Goal: Task Accomplishment & Management: Manage account settings

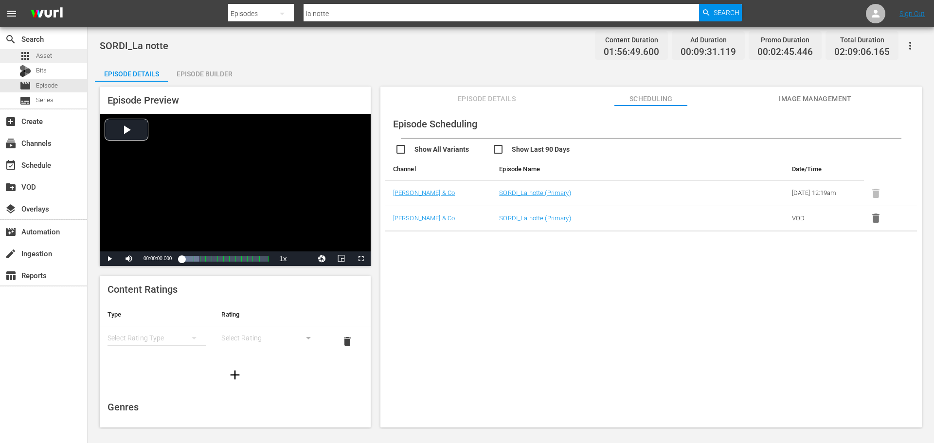
click at [62, 54] on div "apps Asset" at bounding box center [43, 56] width 87 height 14
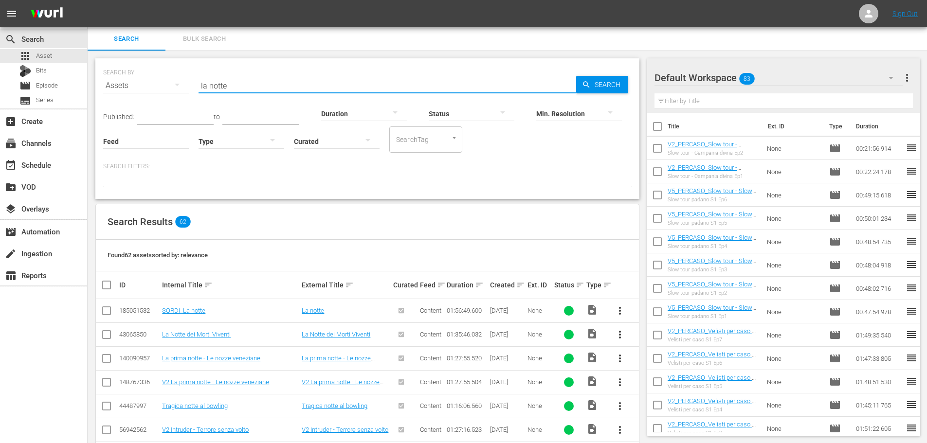
drag, startPoint x: 207, startPoint y: 93, endPoint x: 195, endPoint y: 97, distance: 12.8
click at [195, 97] on div "SEARCH BY Search By Assets Search ID, Title, Description, Keywords, or Category…" at bounding box center [367, 128] width 544 height 141
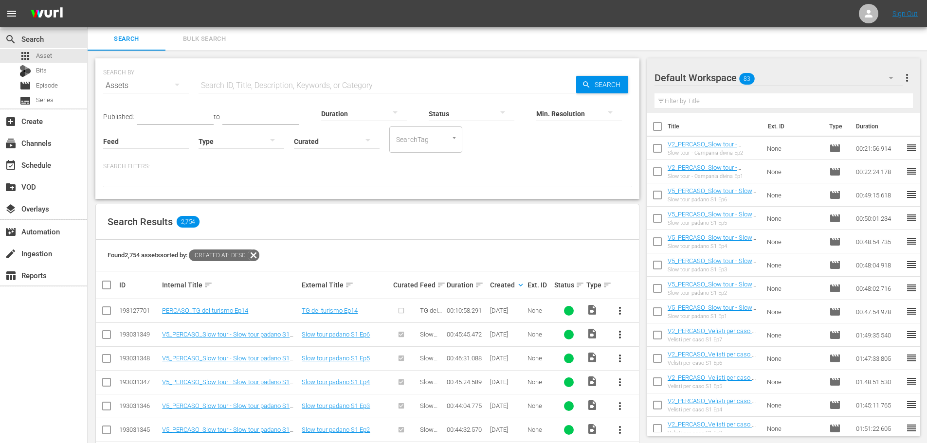
click at [620, 312] on span "more_vert" at bounding box center [620, 311] width 12 height 12
click at [646, 393] on div "Episode" at bounding box center [672, 384] width 66 height 23
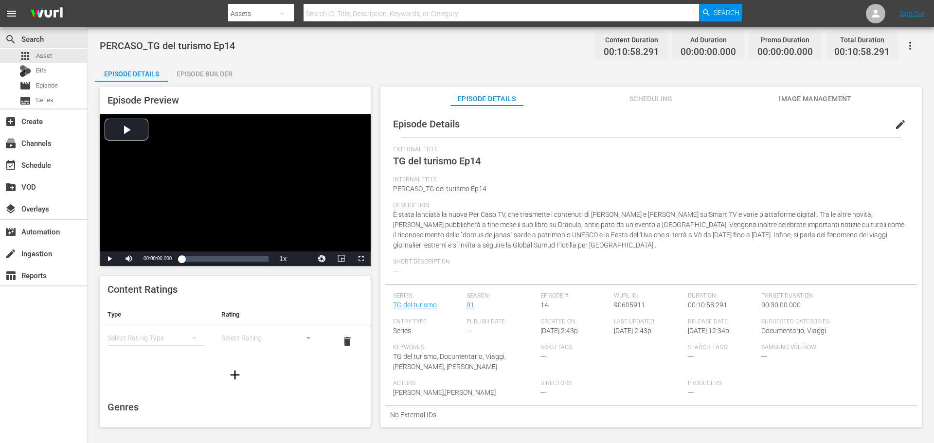
click at [894, 117] on button "edit" at bounding box center [900, 124] width 23 height 23
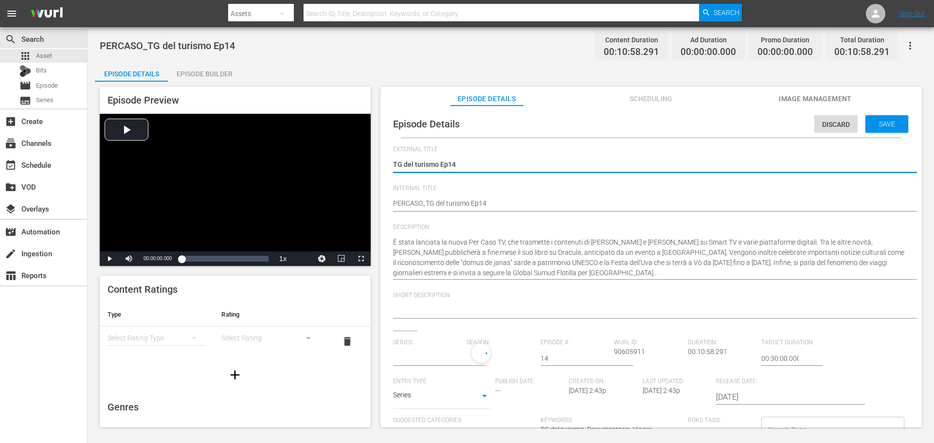
type input "TG del turismo"
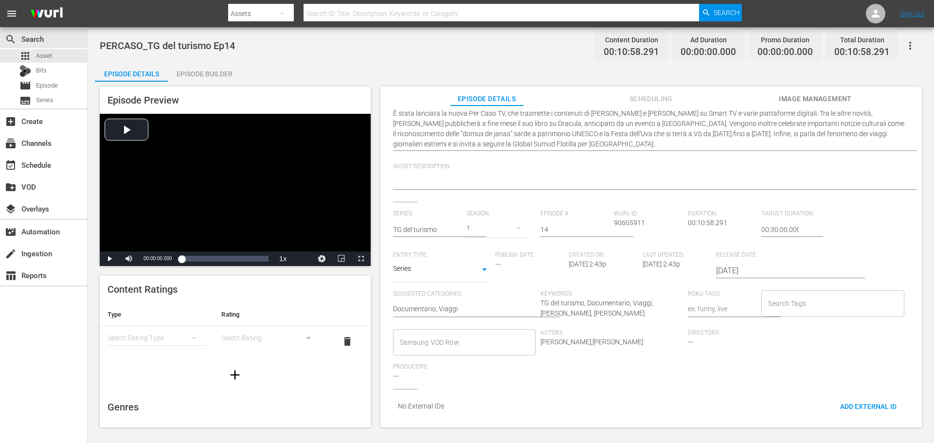
click at [468, 334] on input "Samsung VOD Row" at bounding box center [456, 343] width 119 height 18
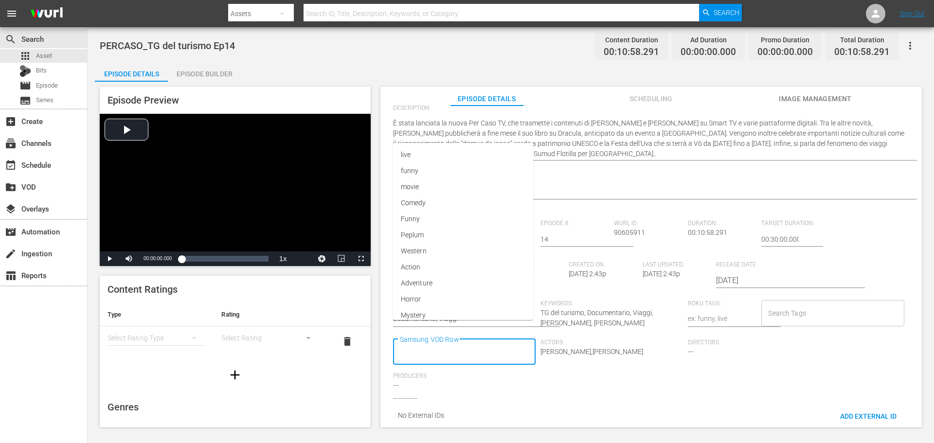
scroll to position [0, 0]
type input "Docu"
click at [467, 239] on li "Documentario" at bounding box center [463, 237] width 141 height 16
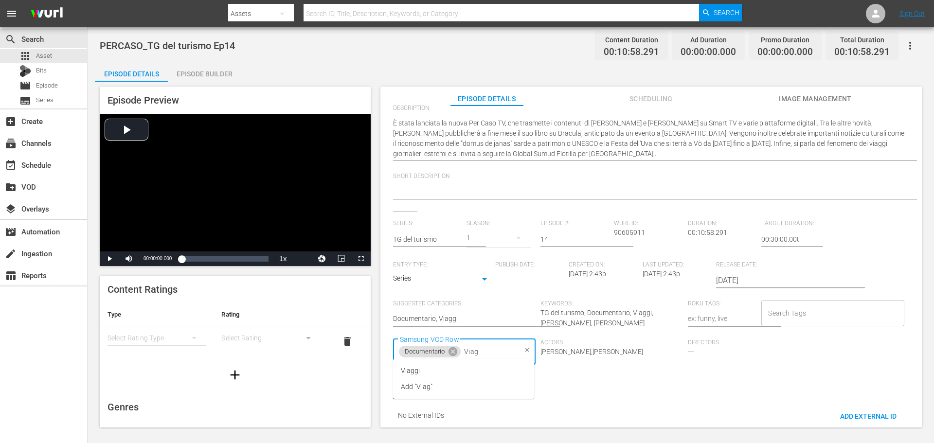
type input "Viagg"
click at [450, 374] on li "Viaggi" at bounding box center [463, 371] width 141 height 16
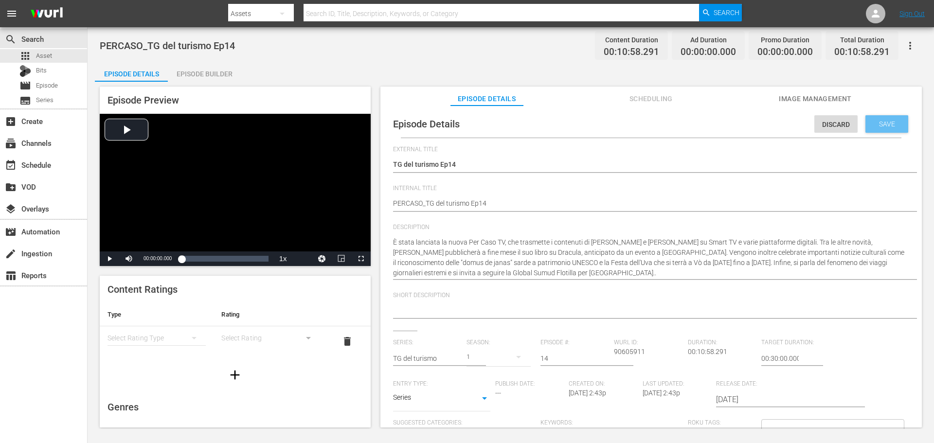
click at [880, 121] on span "Save" at bounding box center [887, 124] width 32 height 8
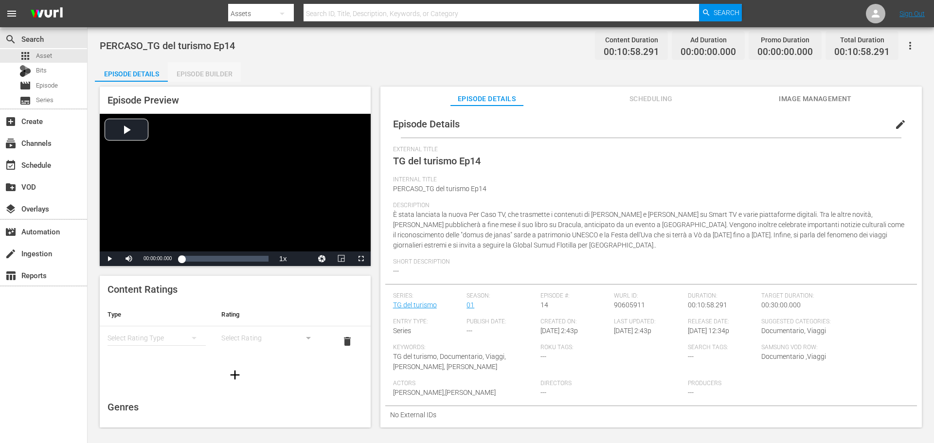
click at [205, 81] on div "Episode Builder" at bounding box center [204, 73] width 73 height 23
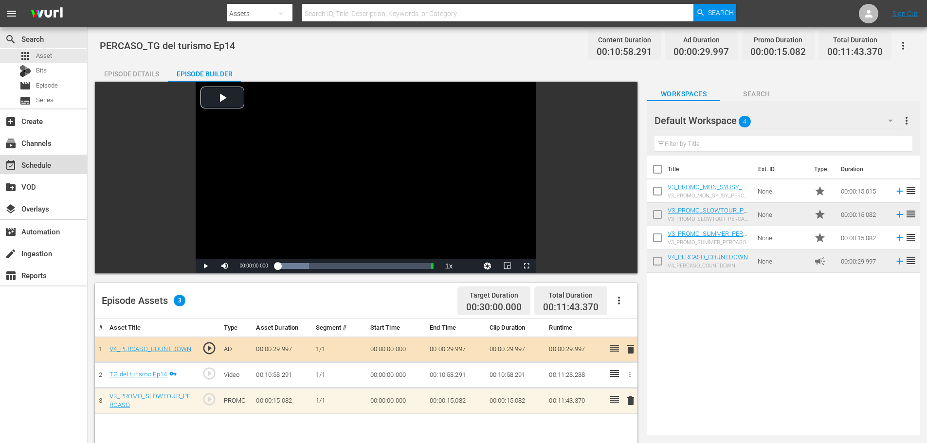
click at [61, 171] on div "event_available Schedule" at bounding box center [43, 164] width 87 height 19
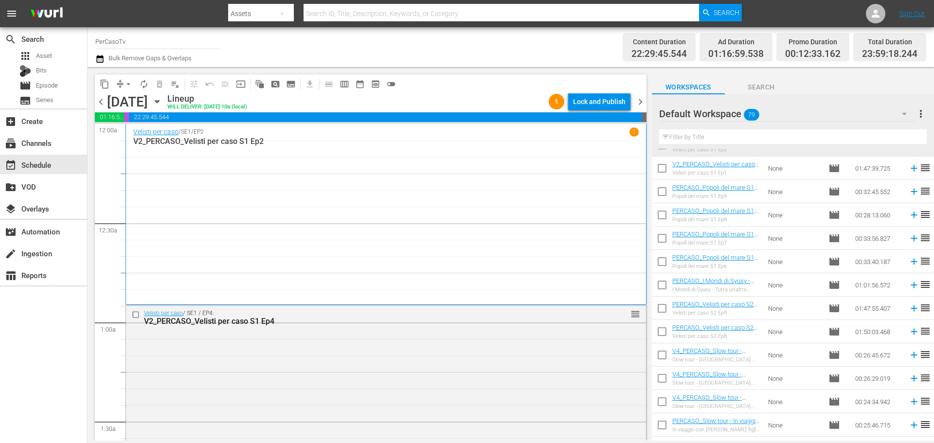
scroll to position [454, 0]
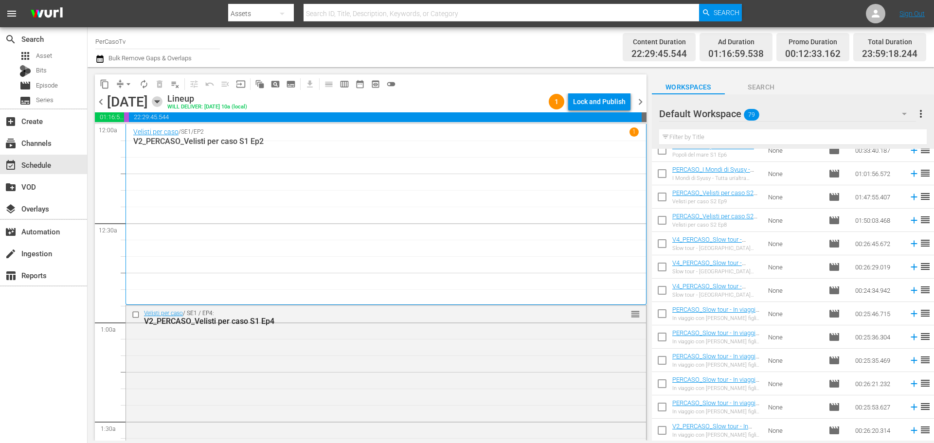
click at [159, 102] on icon "button" at bounding box center [157, 102] width 4 height 2
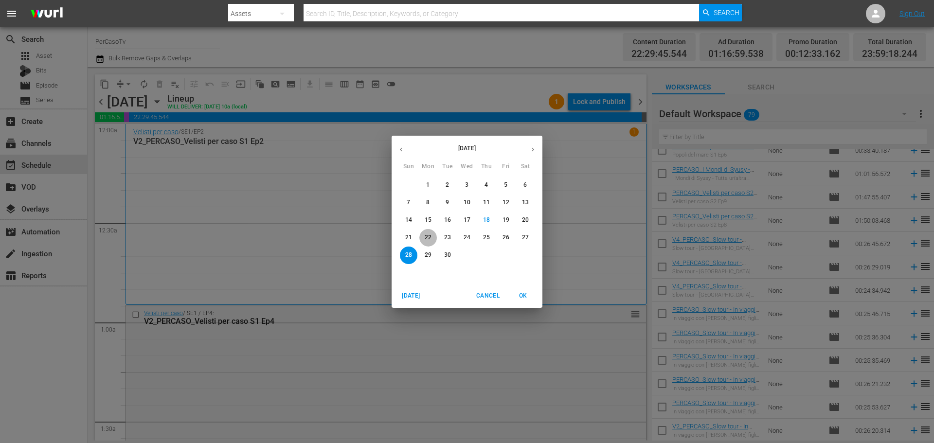
click at [425, 236] on p "22" at bounding box center [428, 238] width 7 height 8
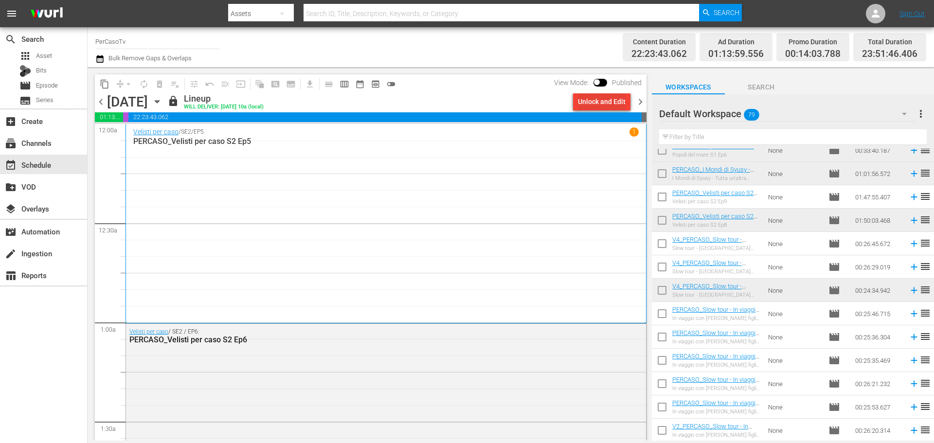
click at [617, 100] on div "Unlock and Edit" at bounding box center [602, 102] width 48 height 18
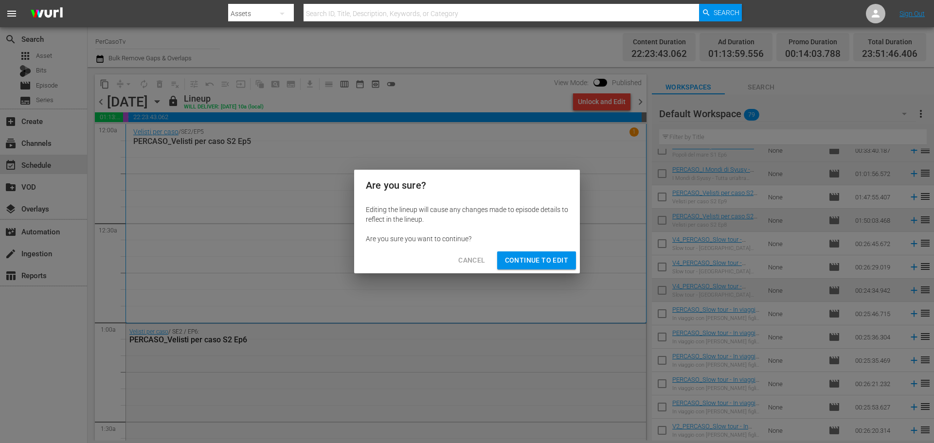
click at [544, 262] on span "Continue to Edit" at bounding box center [536, 260] width 63 height 12
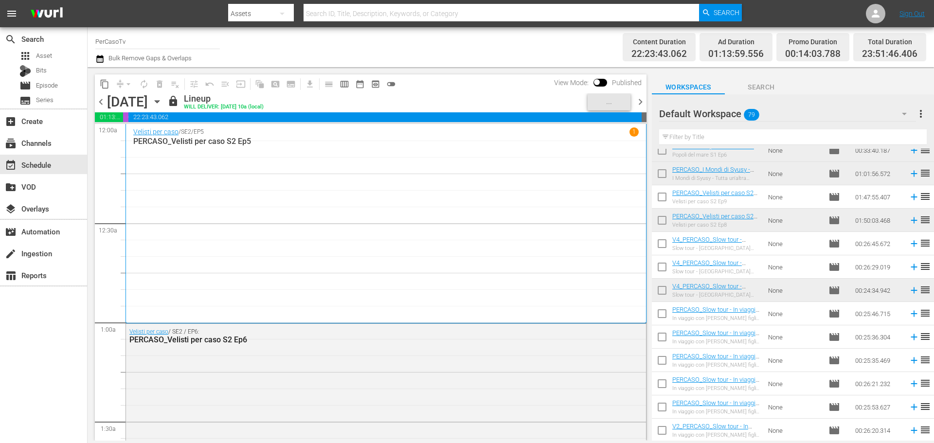
click at [641, 104] on span "chevron_right" at bounding box center [640, 102] width 12 height 12
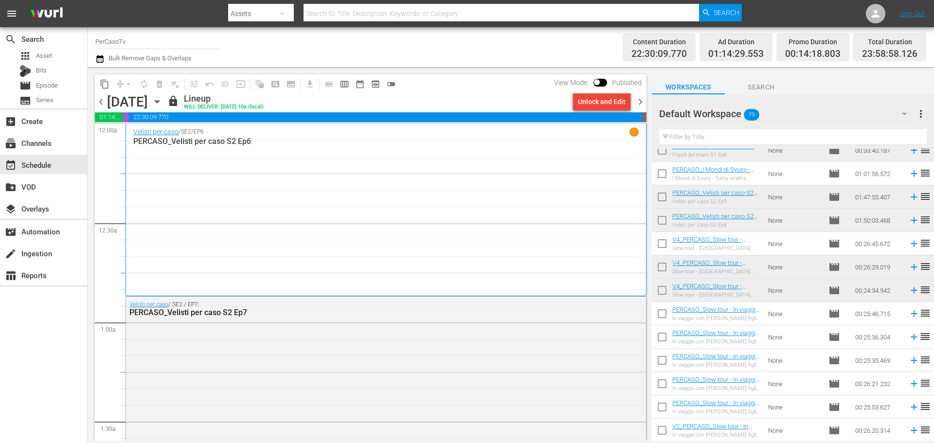
click at [595, 106] on div "Unlock and Edit" at bounding box center [602, 102] width 48 height 18
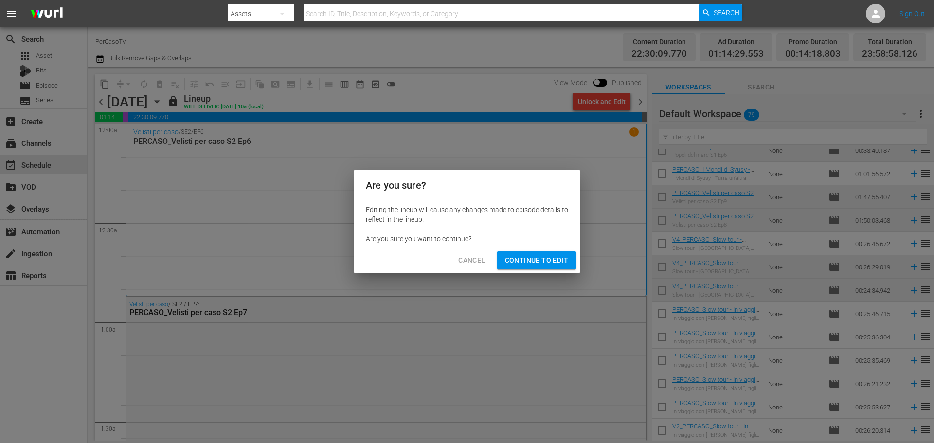
click at [554, 251] on div "Cancel Continue to Edit" at bounding box center [467, 261] width 226 height 26
click at [557, 257] on span "Continue to Edit" at bounding box center [536, 260] width 63 height 12
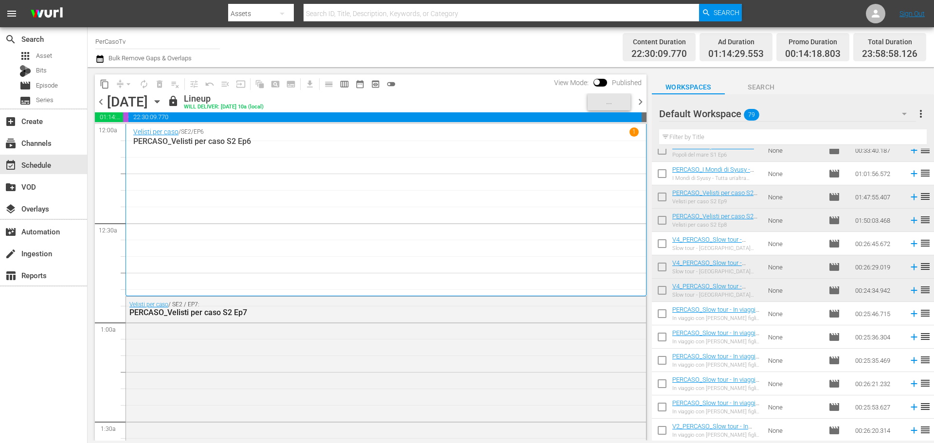
click at [641, 96] on span "chevron_right" at bounding box center [640, 102] width 12 height 12
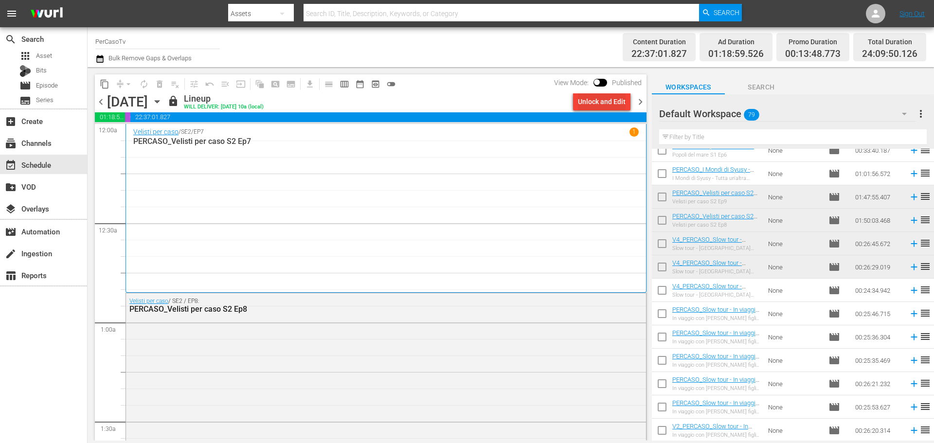
click at [612, 107] on div "Unlock and Edit" at bounding box center [602, 102] width 48 height 18
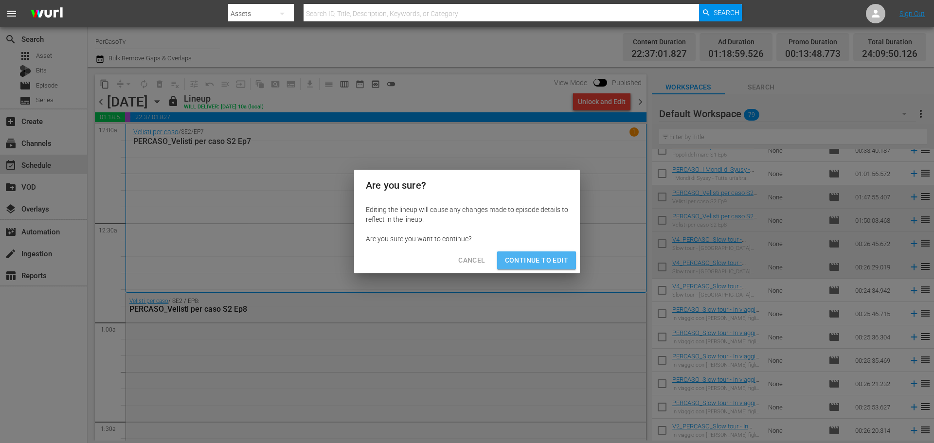
click at [554, 262] on span "Continue to Edit" at bounding box center [536, 260] width 63 height 12
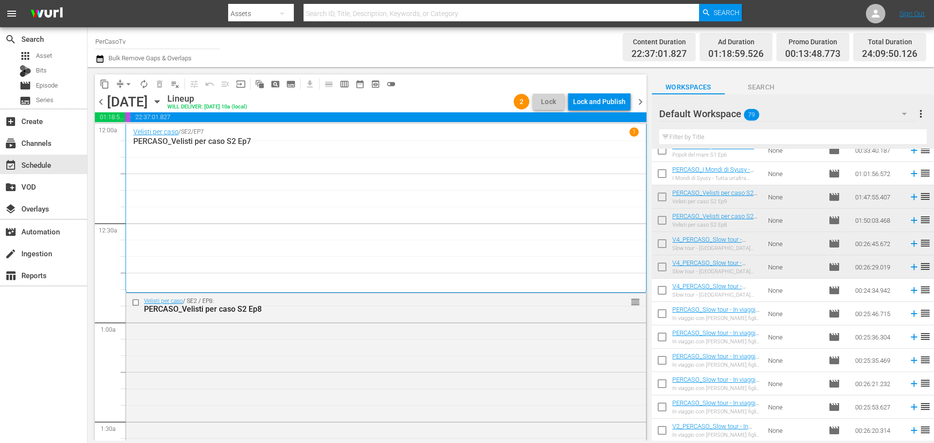
click at [641, 104] on span "chevron_right" at bounding box center [640, 102] width 12 height 12
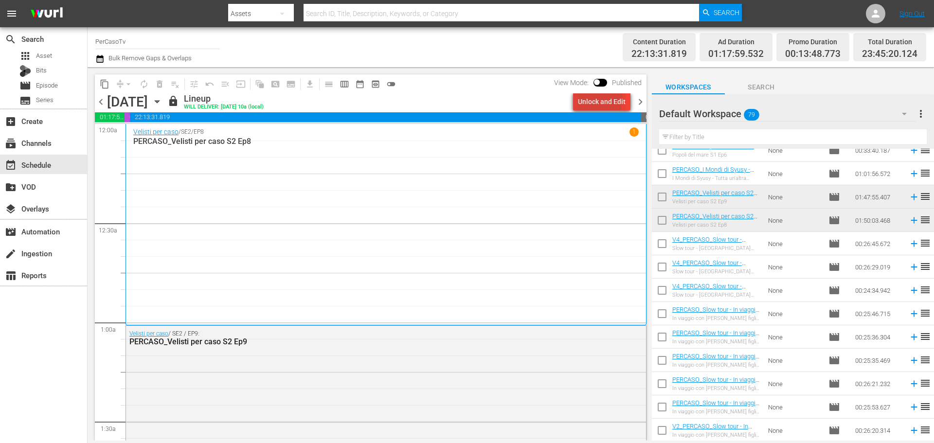
click at [594, 98] on div "Unlock and Edit" at bounding box center [602, 102] width 48 height 18
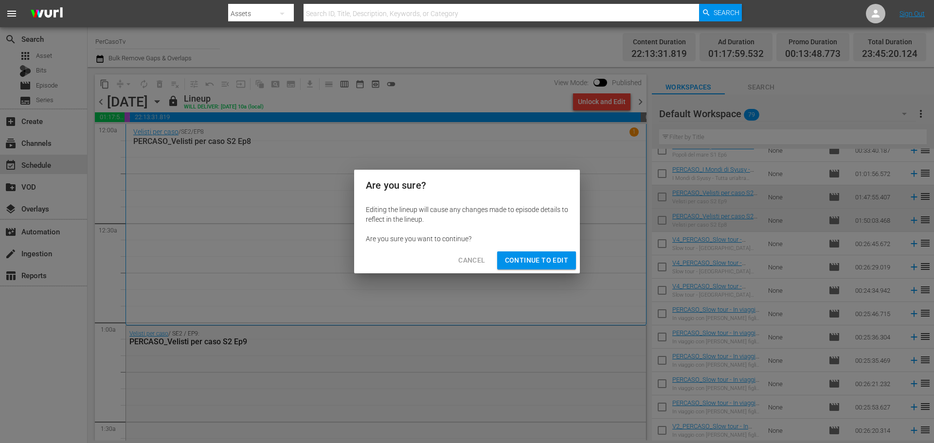
click at [540, 267] on button "Continue to Edit" at bounding box center [536, 261] width 79 height 18
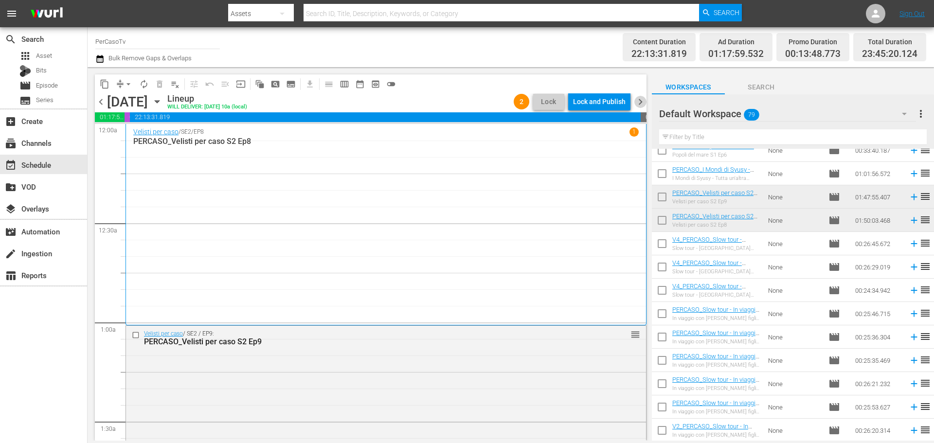
click at [642, 107] on span "chevron_right" at bounding box center [640, 102] width 12 height 12
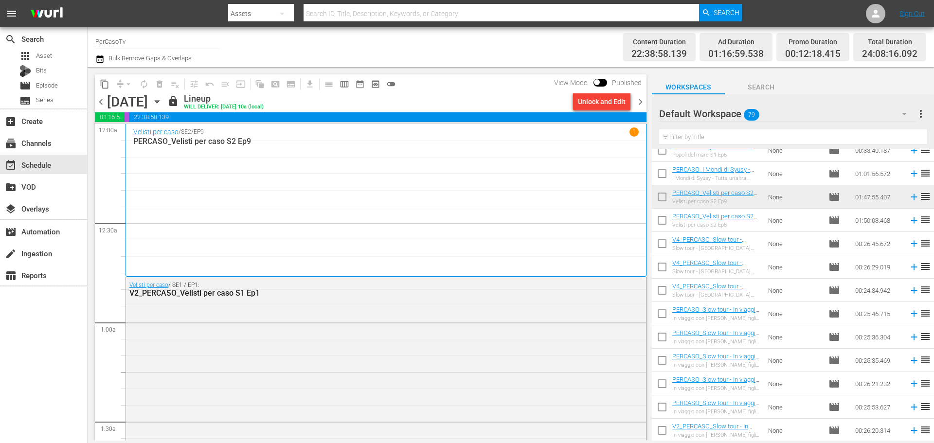
click at [586, 105] on div "Unlock and Edit" at bounding box center [602, 102] width 48 height 18
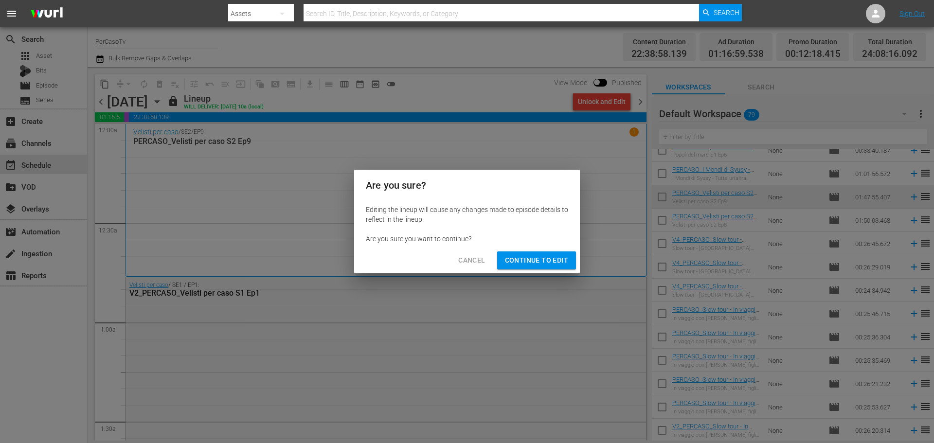
click at [530, 266] on span "Continue to Edit" at bounding box center [536, 260] width 63 height 12
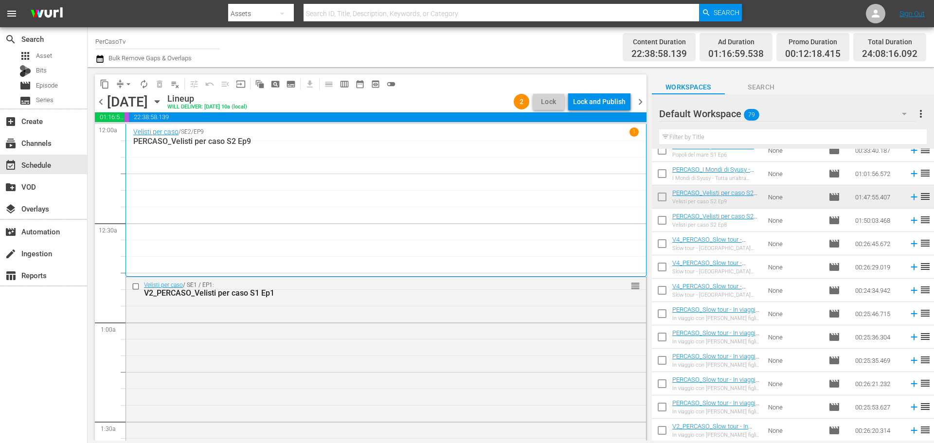
click at [636, 104] on span "chevron_right" at bounding box center [640, 102] width 12 height 12
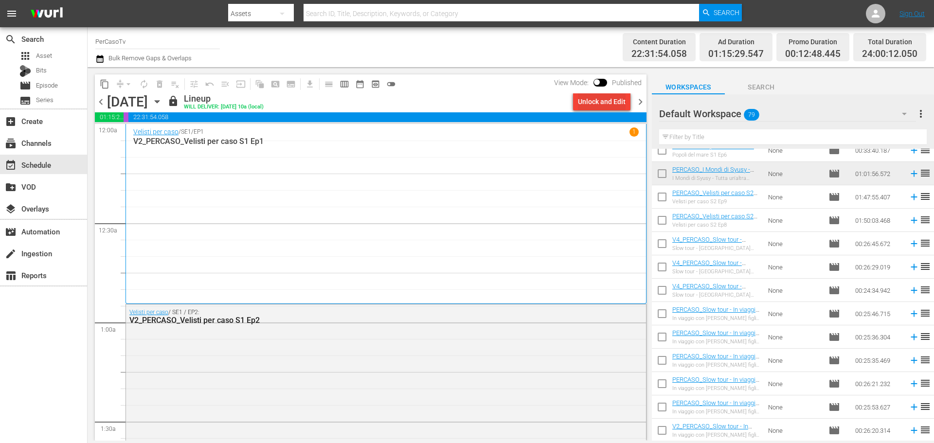
click at [584, 98] on div "Unlock and Edit" at bounding box center [602, 102] width 48 height 18
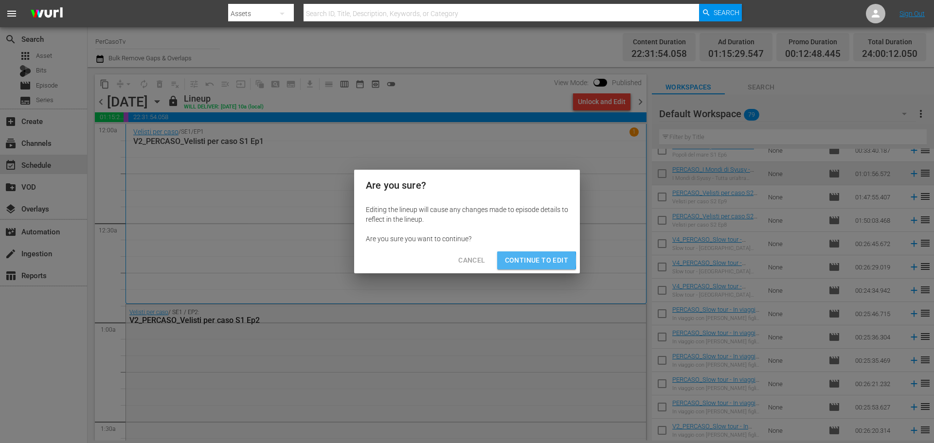
click at [518, 260] on span "Continue to Edit" at bounding box center [536, 260] width 63 height 12
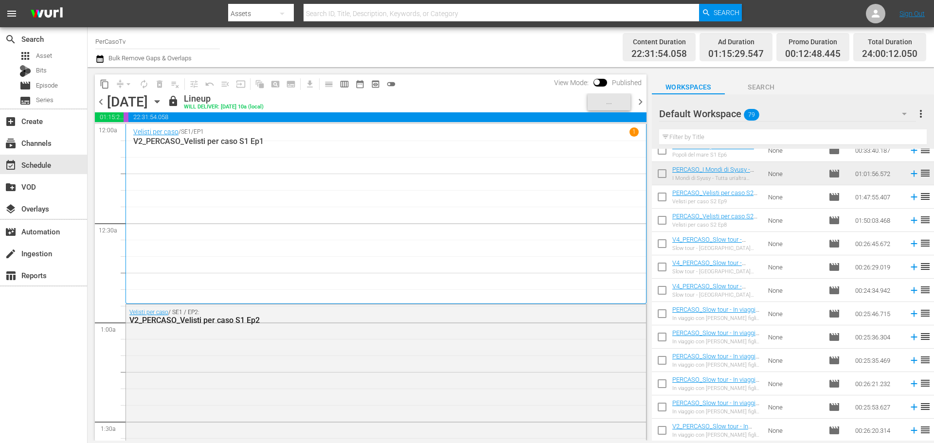
click at [643, 104] on span "chevron_right" at bounding box center [640, 102] width 12 height 12
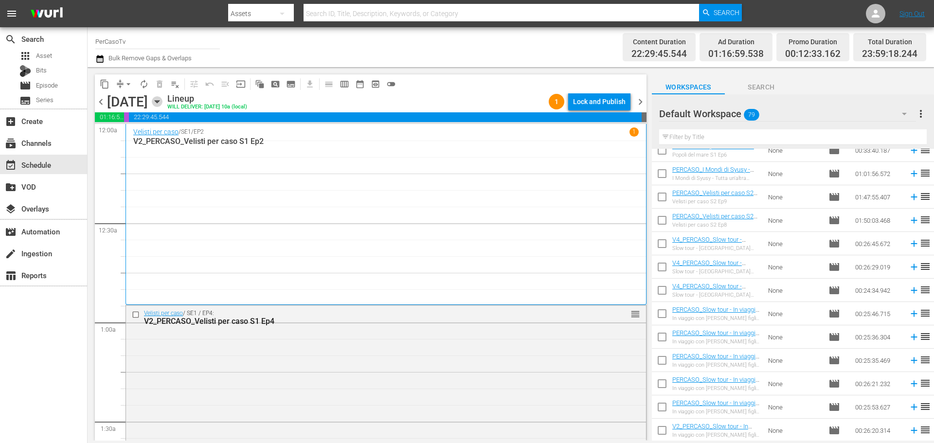
click at [162, 99] on icon "button" at bounding box center [157, 101] width 11 height 11
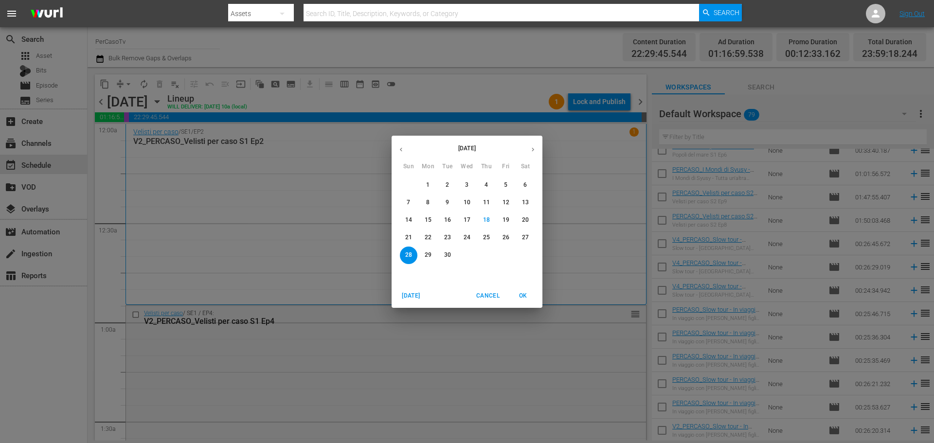
click at [430, 236] on p "22" at bounding box center [428, 238] width 7 height 8
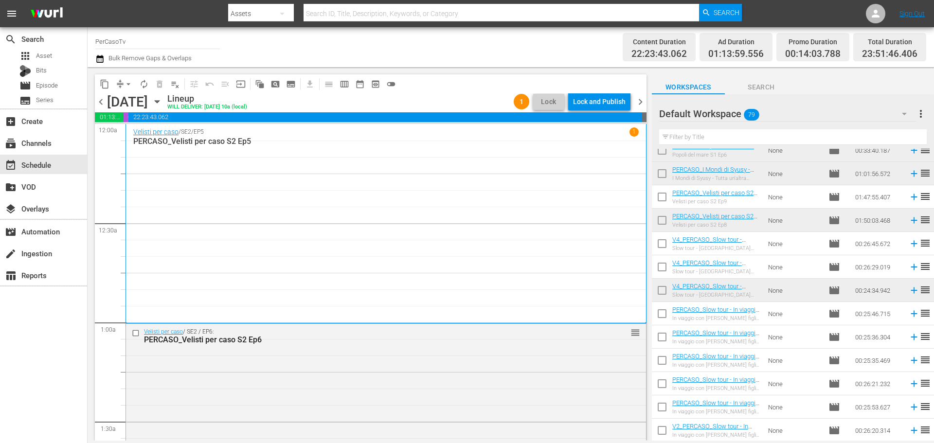
click at [106, 99] on span "chevron_left" at bounding box center [101, 102] width 12 height 12
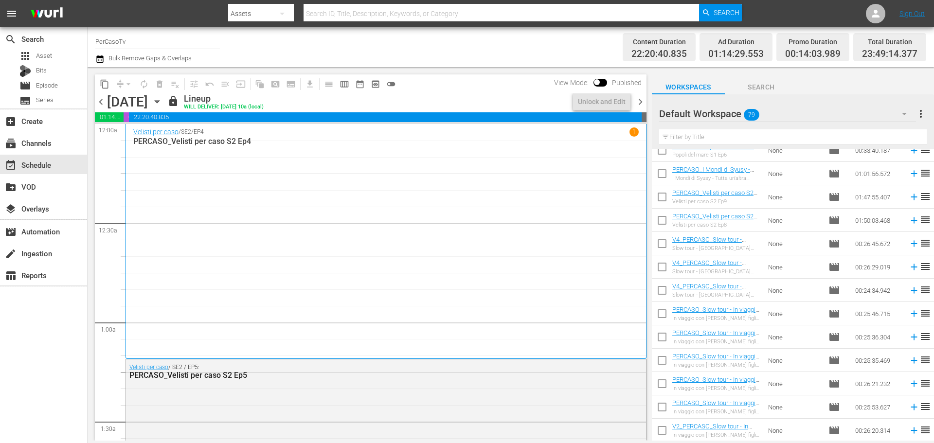
click at [640, 102] on span "chevron_right" at bounding box center [640, 102] width 12 height 12
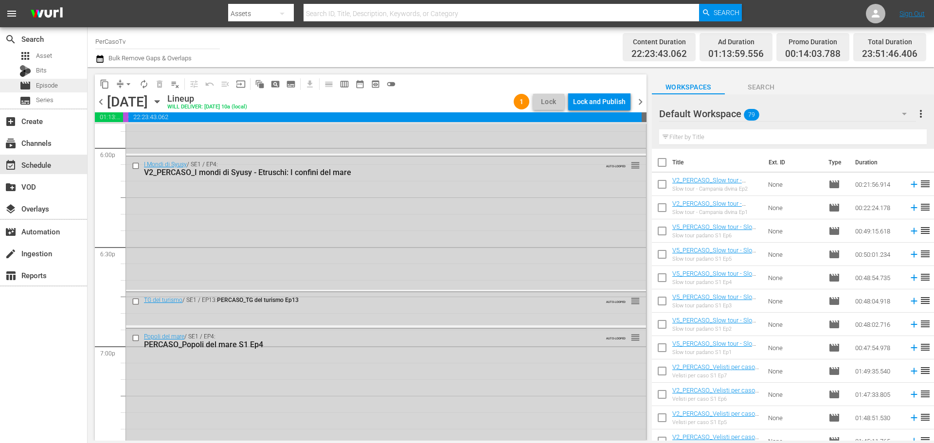
click at [45, 86] on span "Episode" at bounding box center [47, 86] width 22 height 10
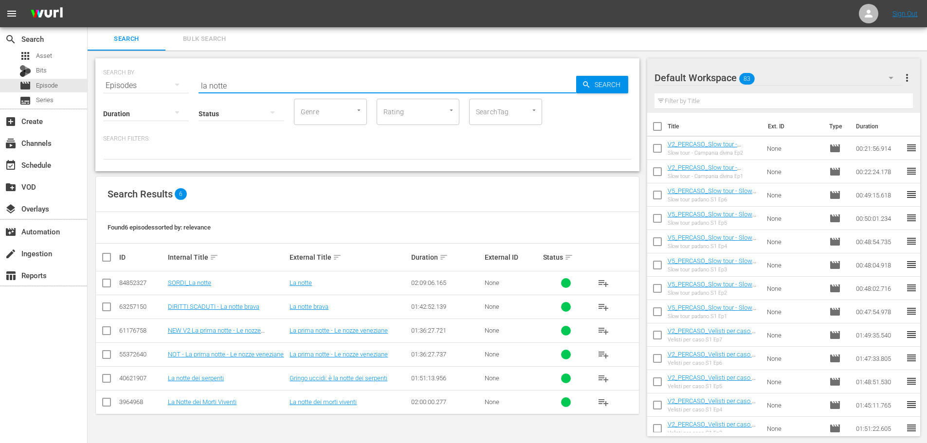
drag, startPoint x: 238, startPoint y: 85, endPoint x: 180, endPoint y: 124, distance: 70.2
click at [180, 124] on div "SEARCH BY Search By Episodes Search ID, Title, Description, Keywords, or Catego…" at bounding box center [367, 114] width 544 height 113
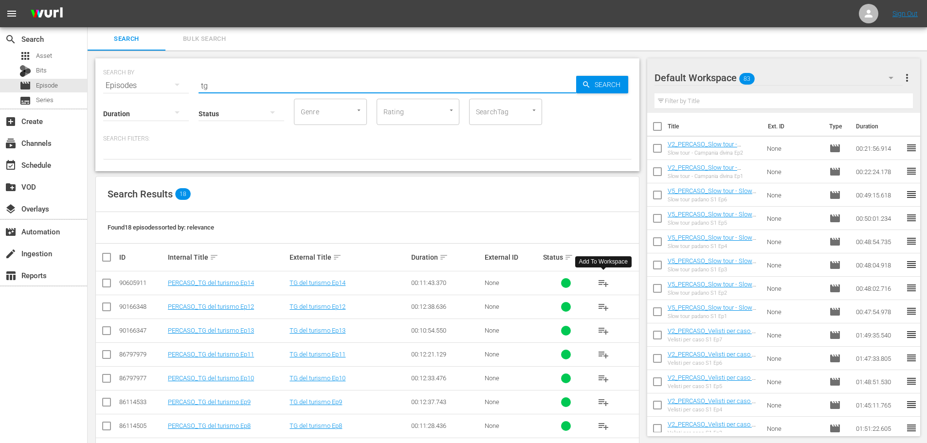
type input "tg"
click at [609, 279] on span "playlist_add" at bounding box center [603, 283] width 12 height 12
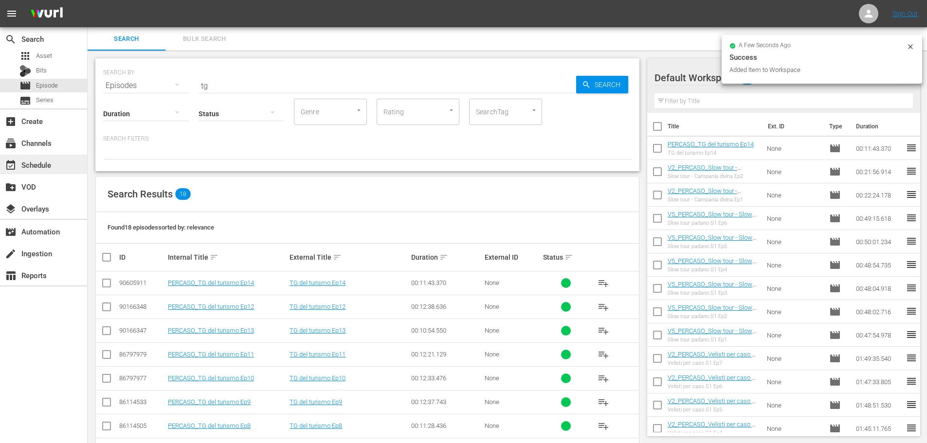
click at [36, 162] on div "event_available Schedule" at bounding box center [27, 163] width 54 height 9
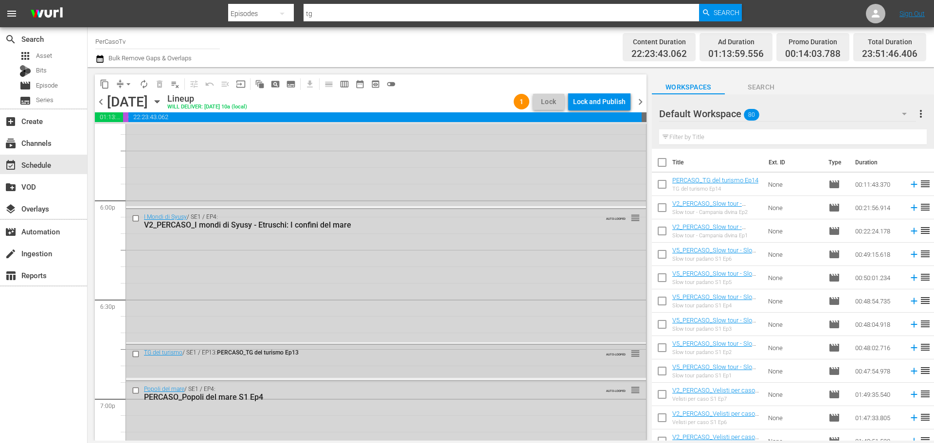
scroll to position [3545, 0]
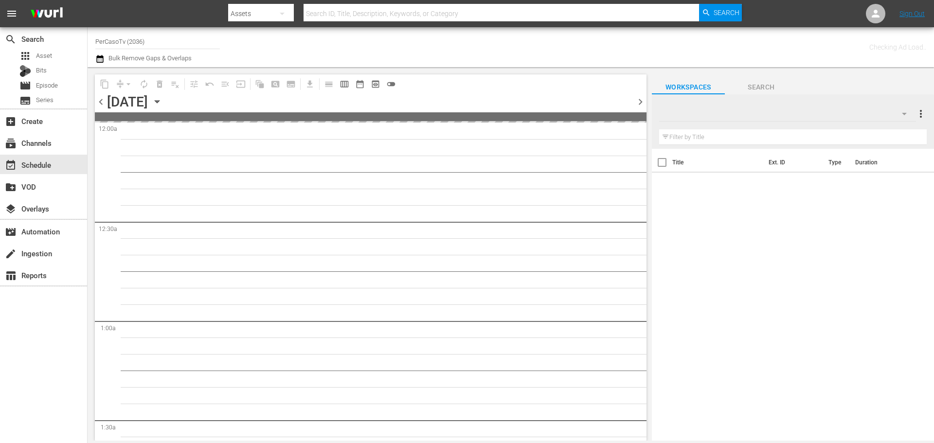
type input "PerCasoTv (2036)"
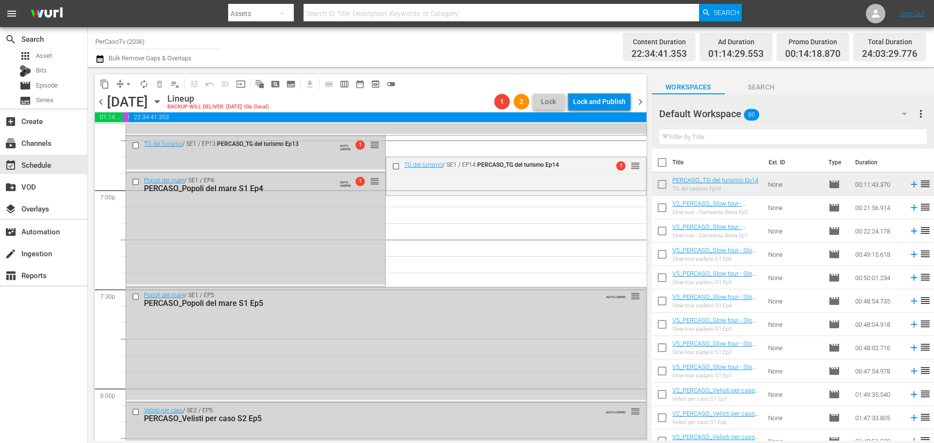
scroll to position [3697, 0]
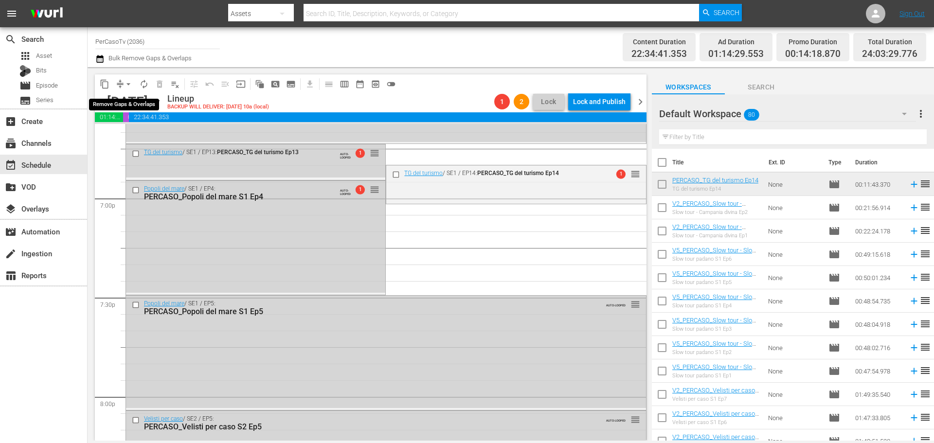
click at [126, 85] on span "arrow_drop_down" at bounding box center [129, 84] width 10 height 10
click at [134, 137] on li "Align to End of Previous Day" at bounding box center [129, 136] width 102 height 16
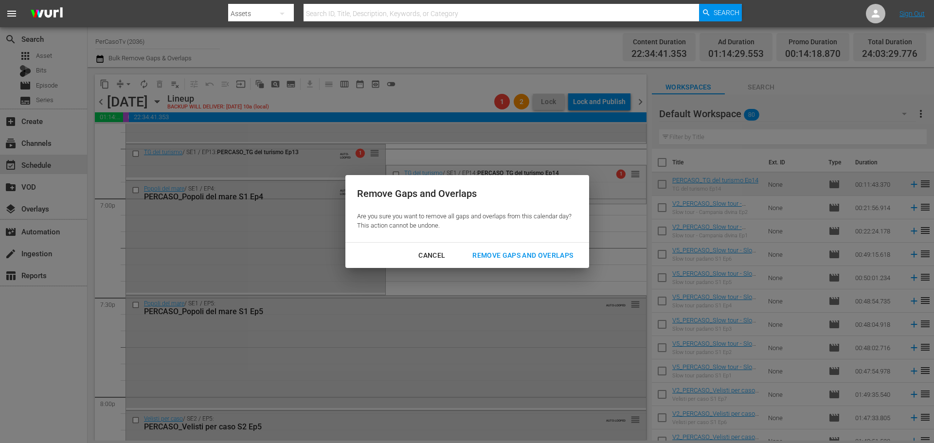
click at [538, 258] on div "Remove Gaps and Overlaps" at bounding box center [523, 256] width 116 height 12
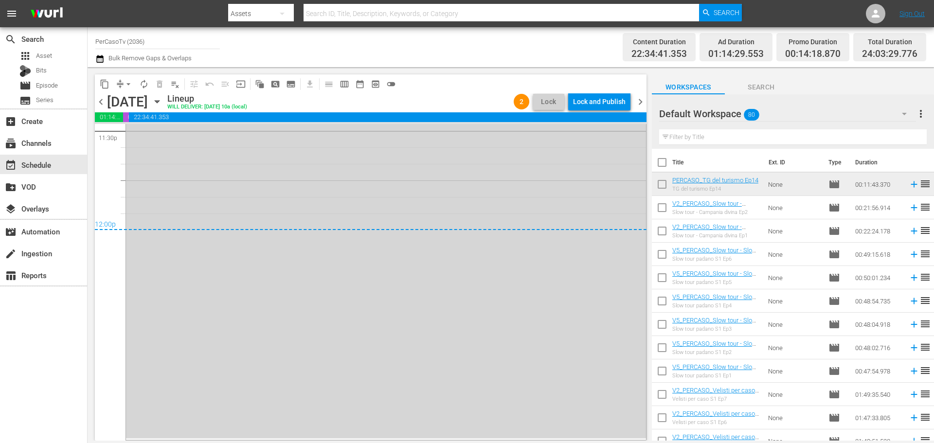
scroll to position [4546, 0]
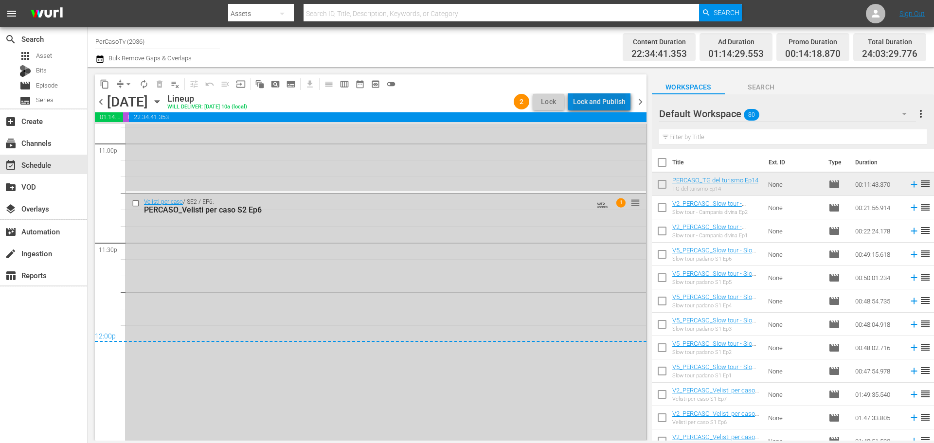
click at [604, 103] on div "Lock and Publish" at bounding box center [599, 102] width 53 height 18
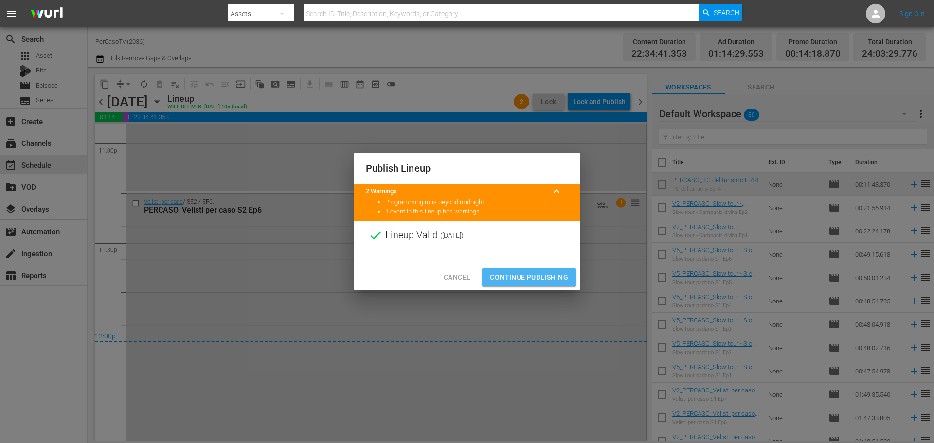
click at [558, 280] on span "Continue Publishing" at bounding box center [529, 277] width 78 height 12
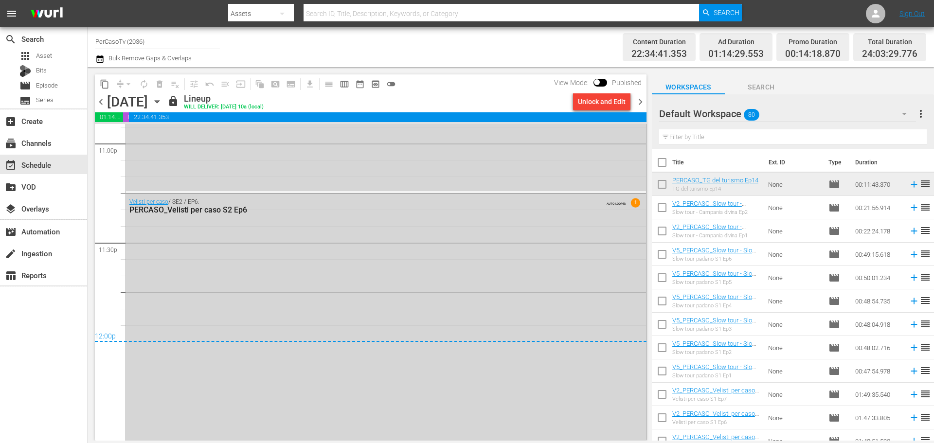
click at [640, 108] on span "chevron_right" at bounding box center [640, 102] width 12 height 12
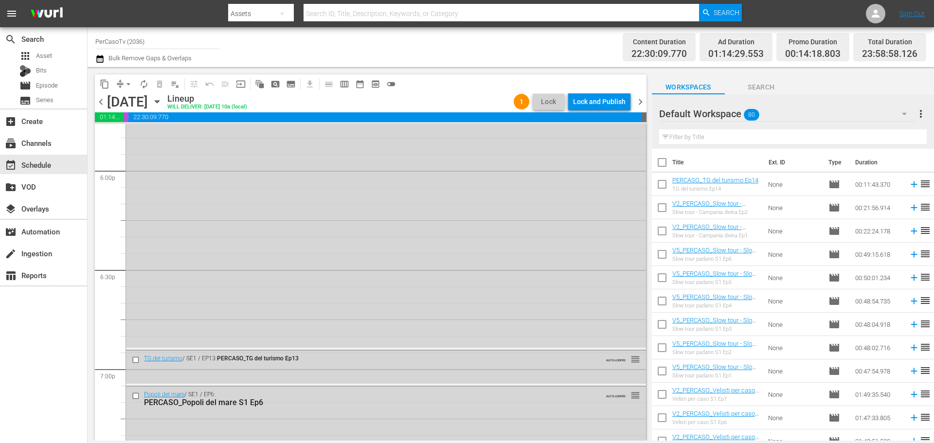
scroll to position [3566, 0]
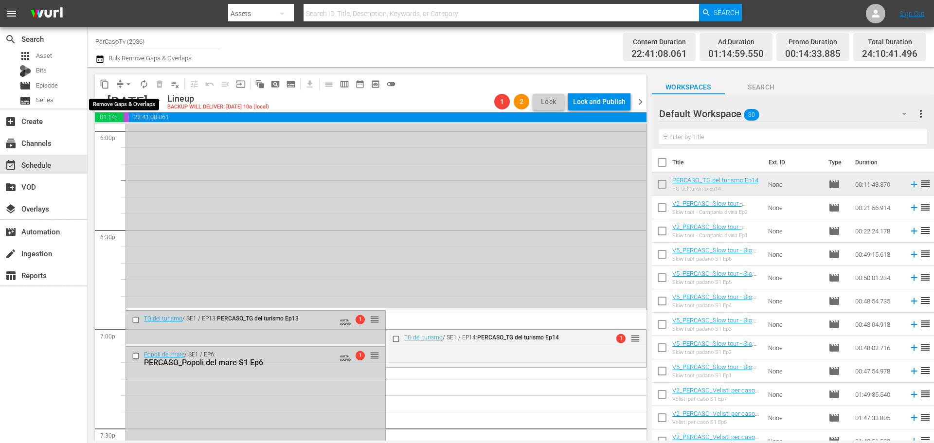
click at [127, 85] on span "arrow_drop_down" at bounding box center [129, 84] width 10 height 10
click at [123, 134] on li "Align to End of Previous Day" at bounding box center [129, 136] width 102 height 16
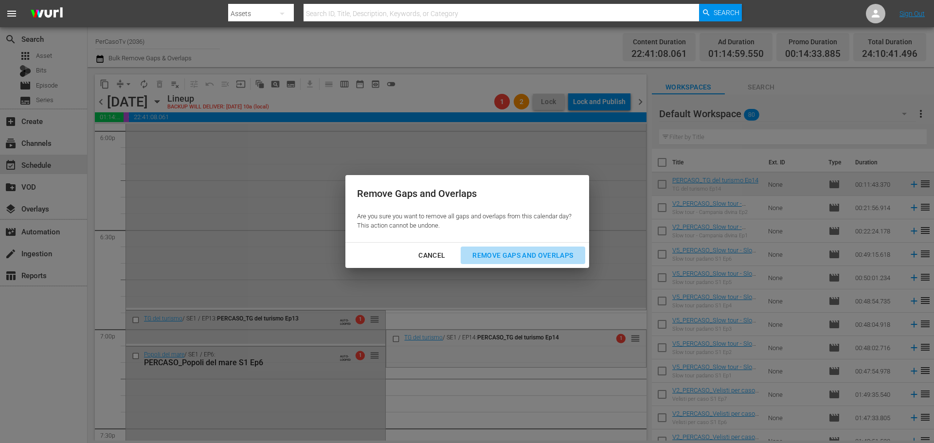
click at [484, 255] on div "Remove Gaps and Overlaps" at bounding box center [523, 256] width 116 height 12
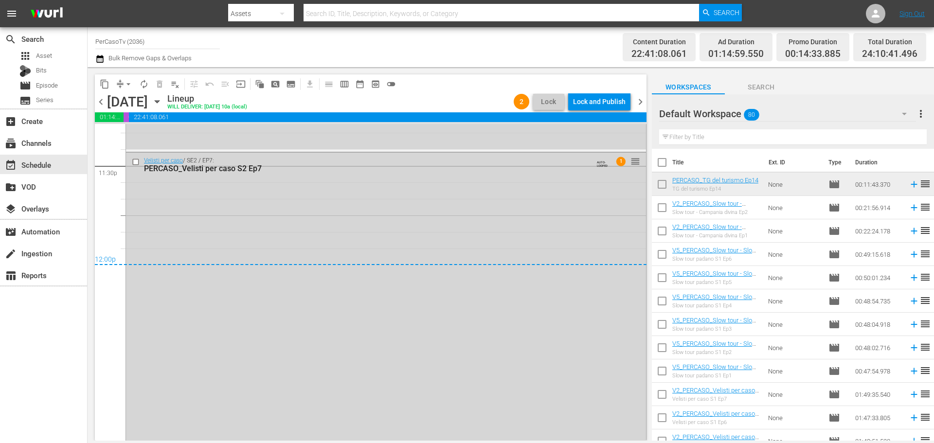
scroll to position [4547, 0]
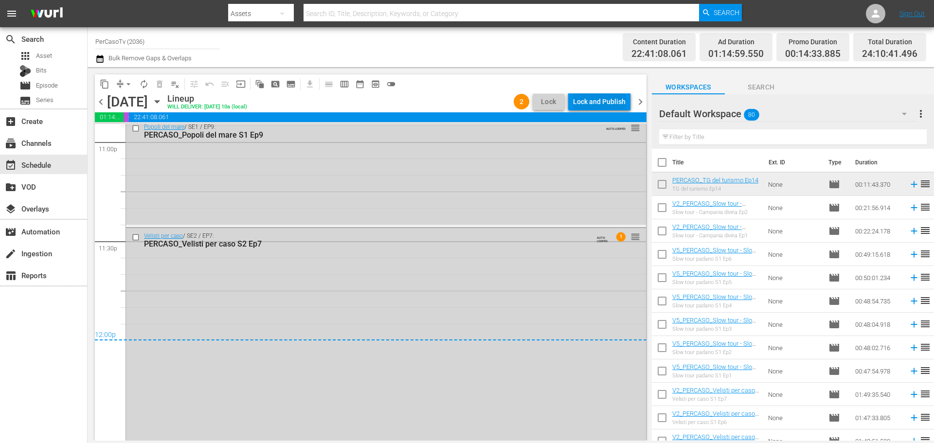
click at [592, 105] on div "Lock and Publish" at bounding box center [599, 102] width 53 height 18
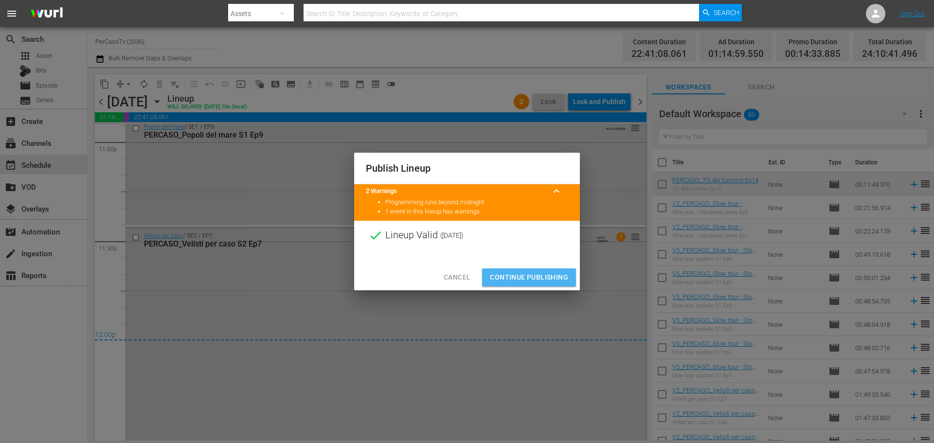
click at [532, 275] on span "Continue Publishing" at bounding box center [529, 277] width 78 height 12
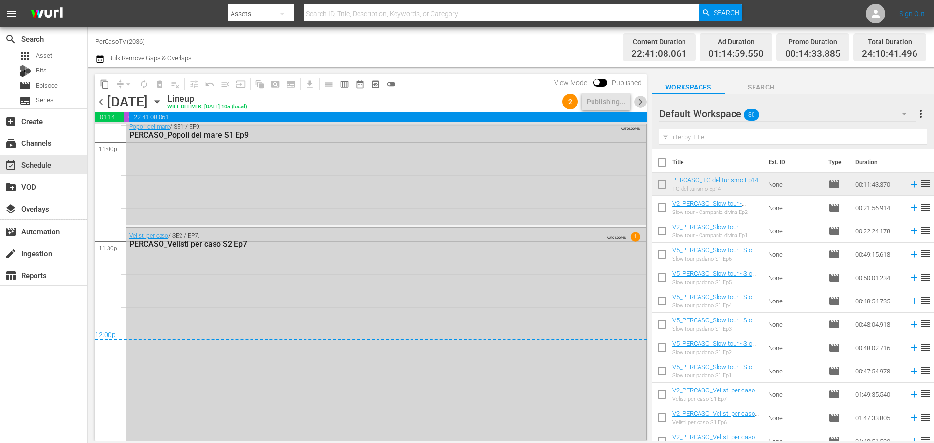
click at [640, 102] on span "chevron_right" at bounding box center [640, 102] width 12 height 12
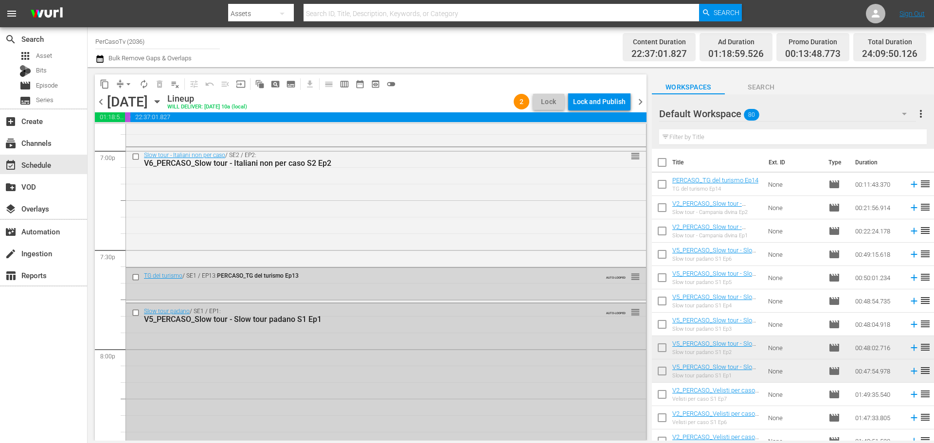
scroll to position [3761, 0]
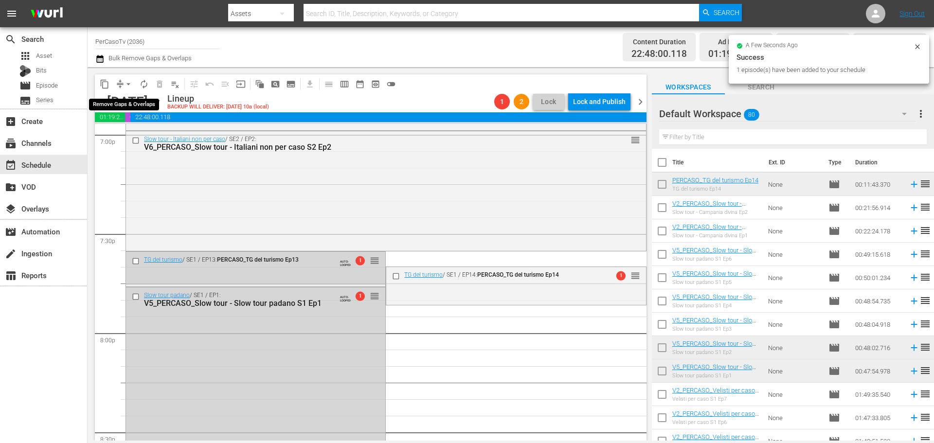
click at [126, 83] on span "arrow_drop_down" at bounding box center [129, 84] width 10 height 10
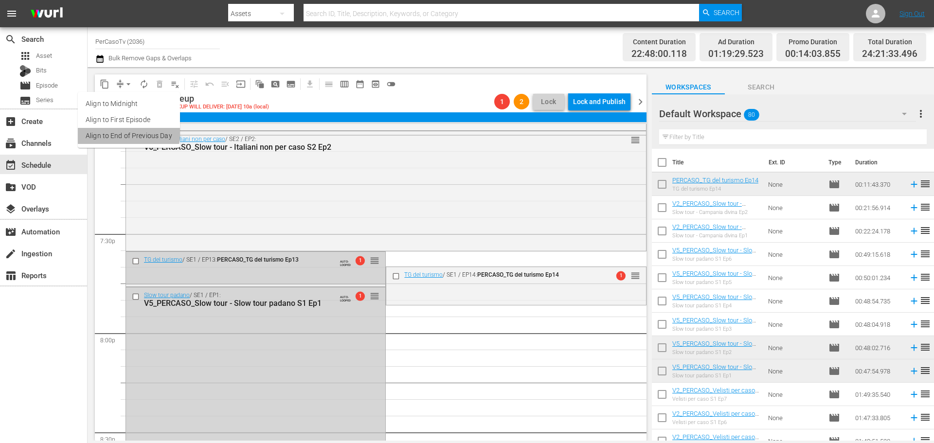
click at [121, 131] on li "Align to End of Previous Day" at bounding box center [129, 136] width 102 height 16
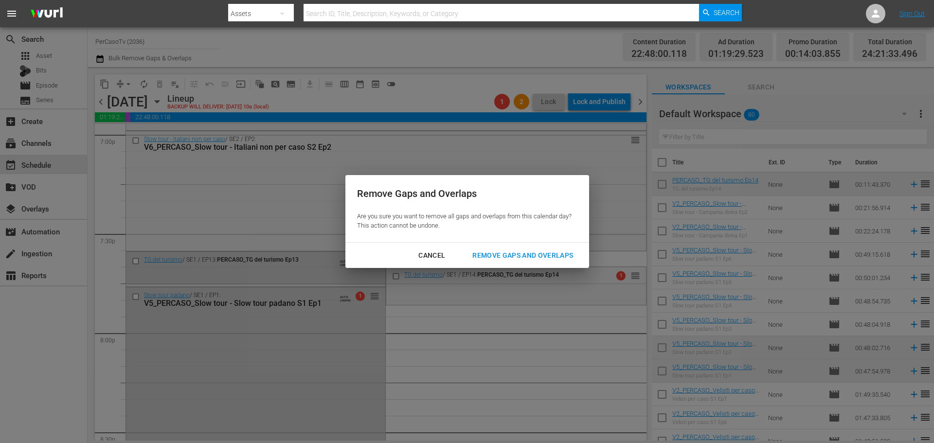
click at [541, 253] on div "Remove Gaps and Overlaps" at bounding box center [523, 256] width 116 height 12
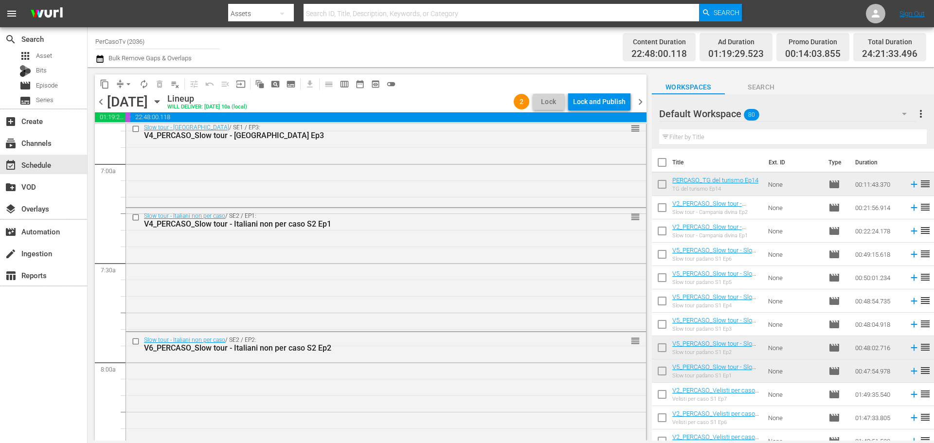
scroll to position [1217, 0]
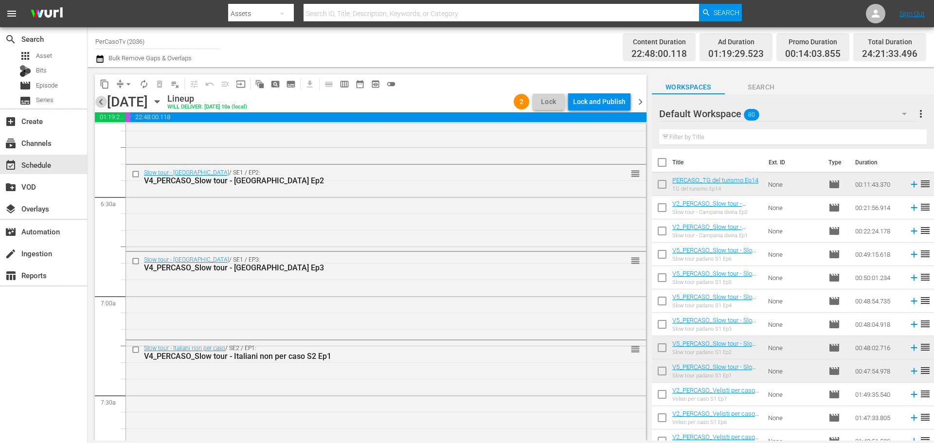
click at [100, 104] on span "chevron_left" at bounding box center [101, 102] width 12 height 12
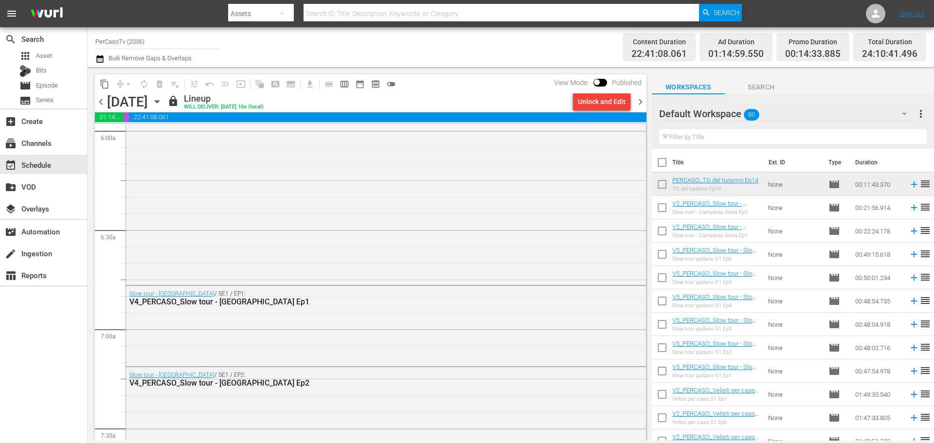
scroll to position [1200, 0]
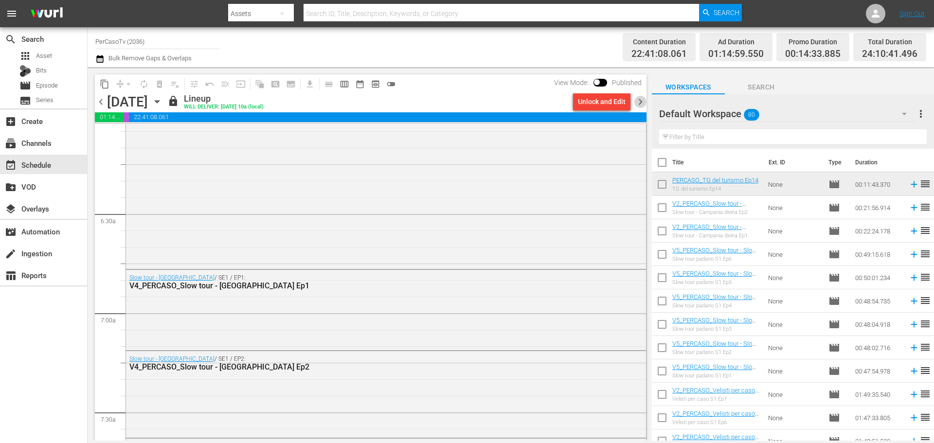
click at [642, 106] on span "chevron_right" at bounding box center [640, 102] width 12 height 12
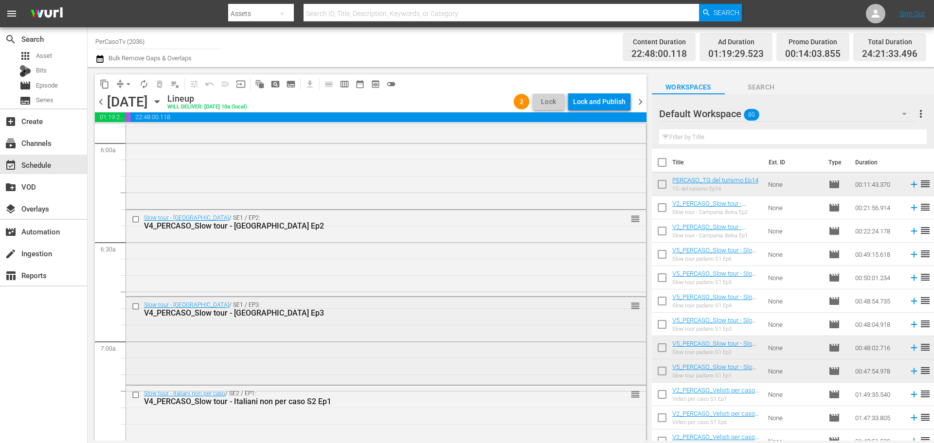
scroll to position [1169, 0]
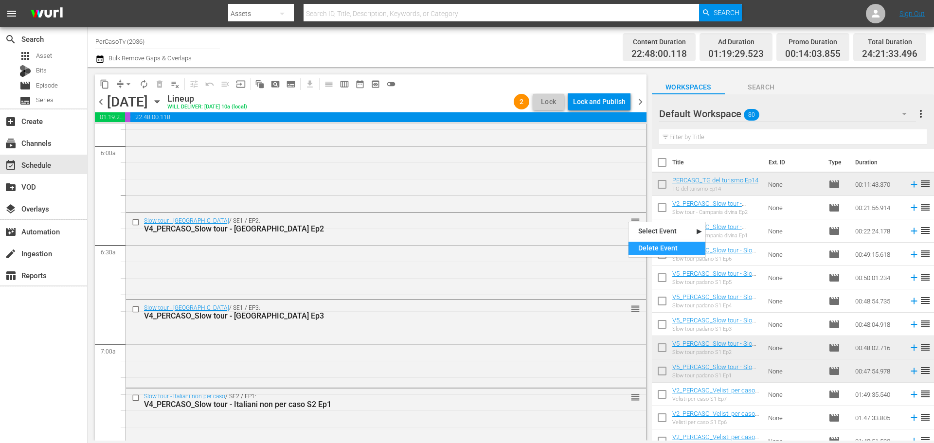
click at [643, 245] on div "Delete Event" at bounding box center [667, 248] width 77 height 13
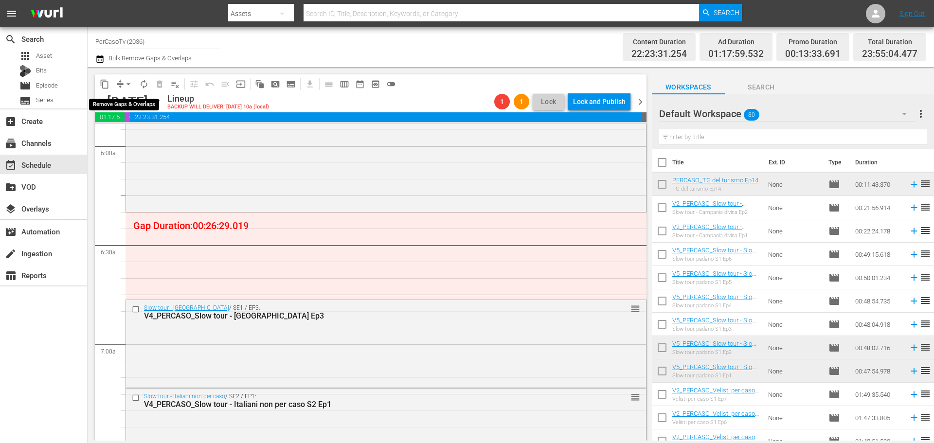
click at [126, 83] on span "arrow_drop_down" at bounding box center [129, 84] width 10 height 10
click at [125, 133] on li "Align to End of Previous Day" at bounding box center [129, 136] width 102 height 16
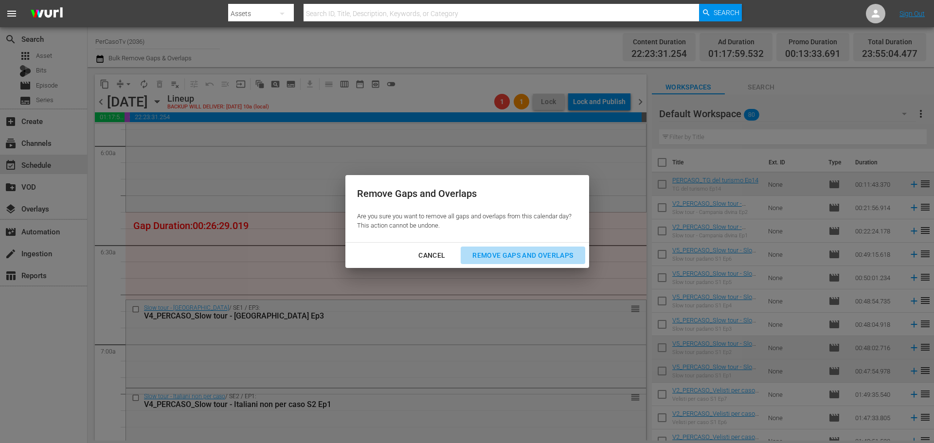
click at [522, 258] on div "Remove Gaps and Overlaps" at bounding box center [523, 256] width 116 height 12
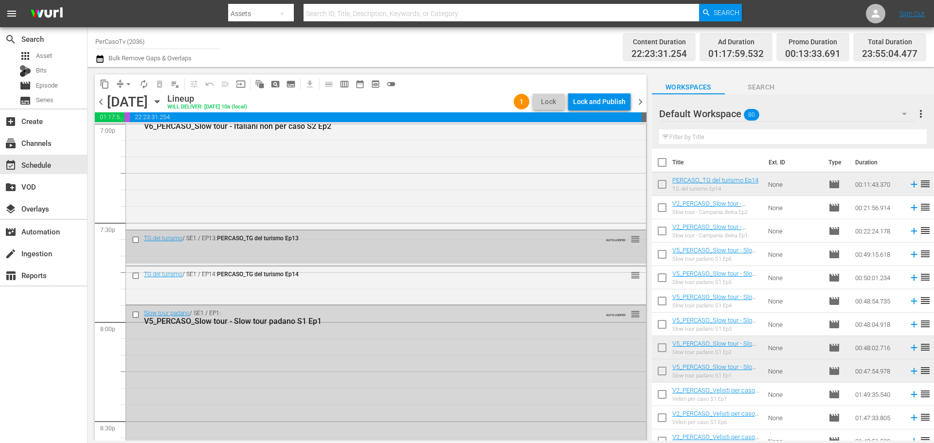
scroll to position [3743, 0]
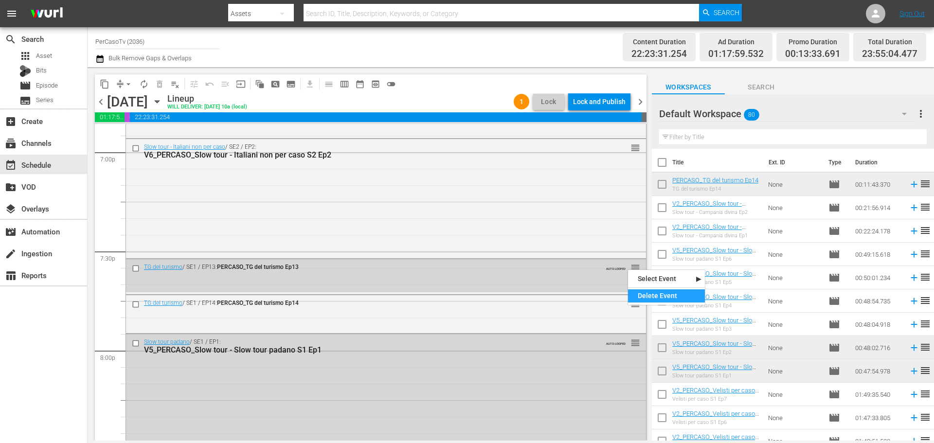
click at [640, 297] on div "Delete Event" at bounding box center [666, 295] width 77 height 13
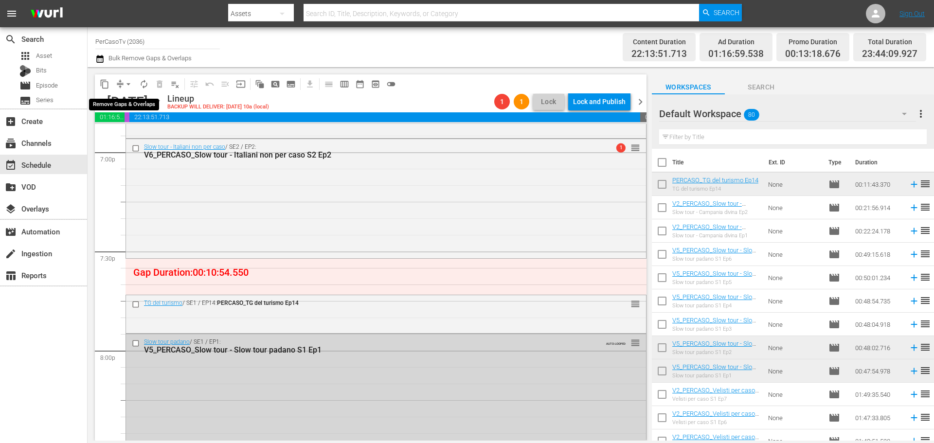
click at [126, 85] on span "arrow_drop_down" at bounding box center [129, 84] width 10 height 10
click at [136, 138] on li "Align to End of Previous Day" at bounding box center [129, 136] width 102 height 16
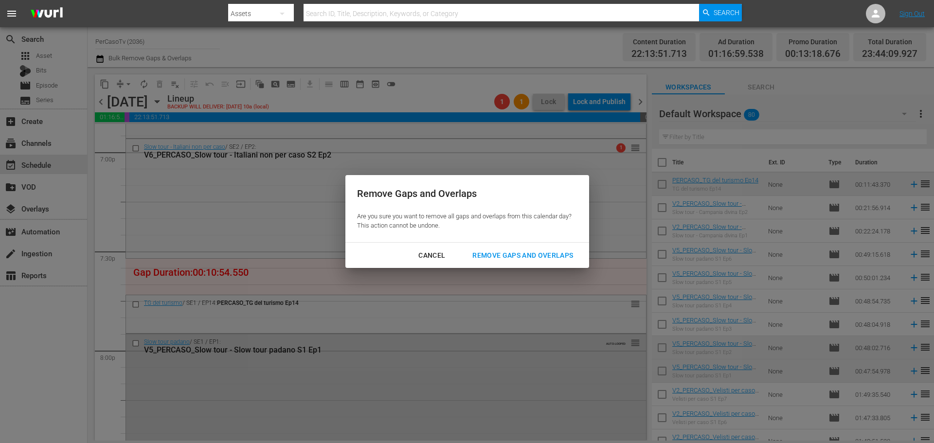
click at [507, 253] on div "Remove Gaps and Overlaps" at bounding box center [523, 256] width 116 height 12
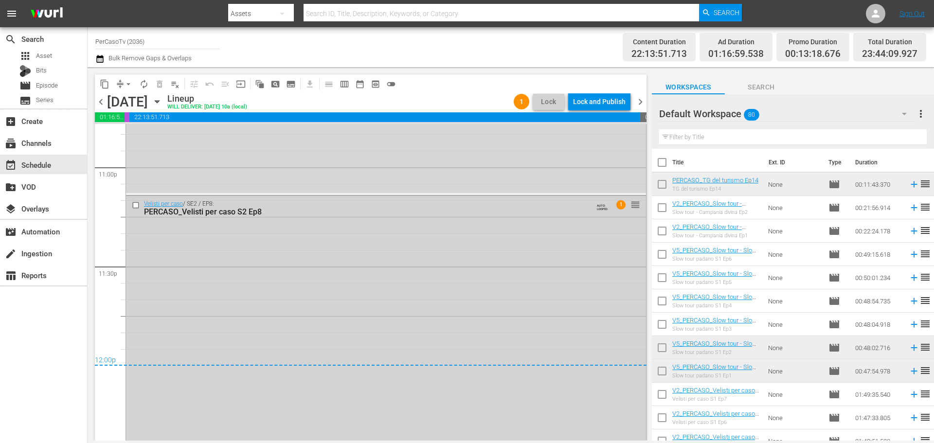
scroll to position [4521, 0]
click at [603, 105] on div "Lock and Publish" at bounding box center [599, 102] width 53 height 18
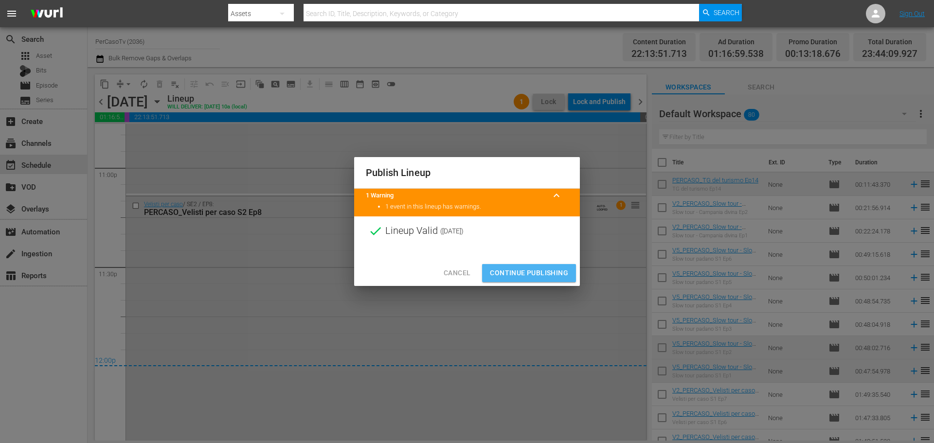
click at [554, 272] on span "Continue Publishing" at bounding box center [529, 273] width 78 height 12
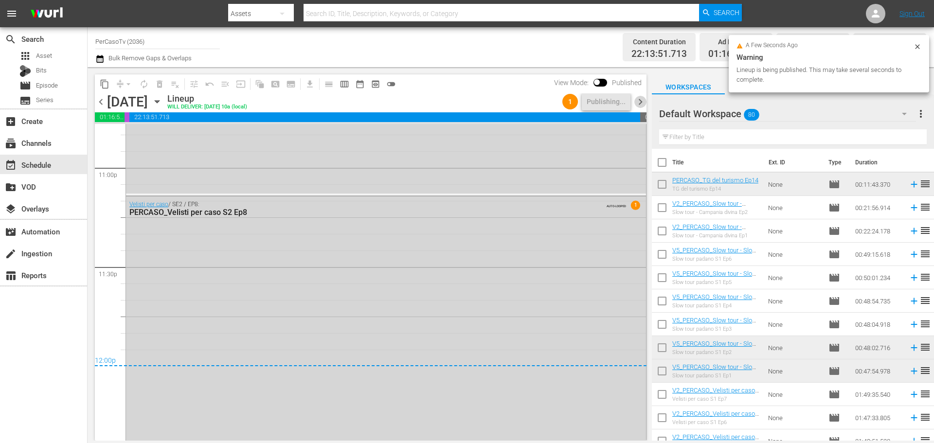
click at [639, 103] on span "chevron_right" at bounding box center [640, 102] width 12 height 12
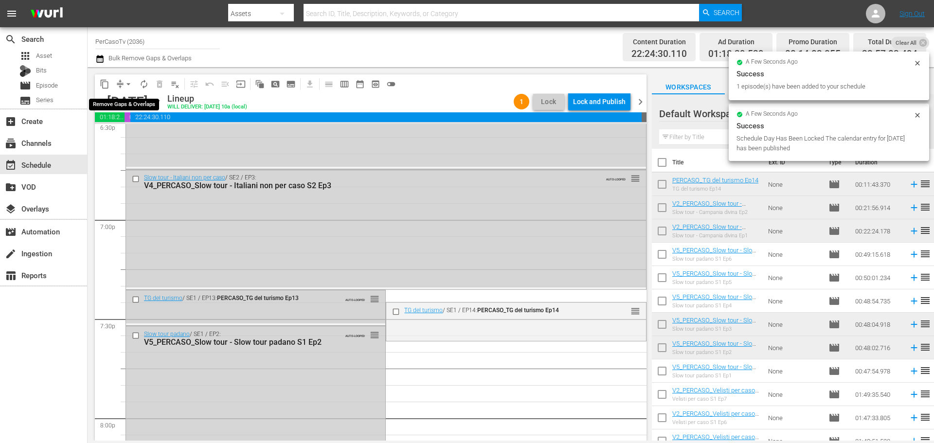
scroll to position [3659, 0]
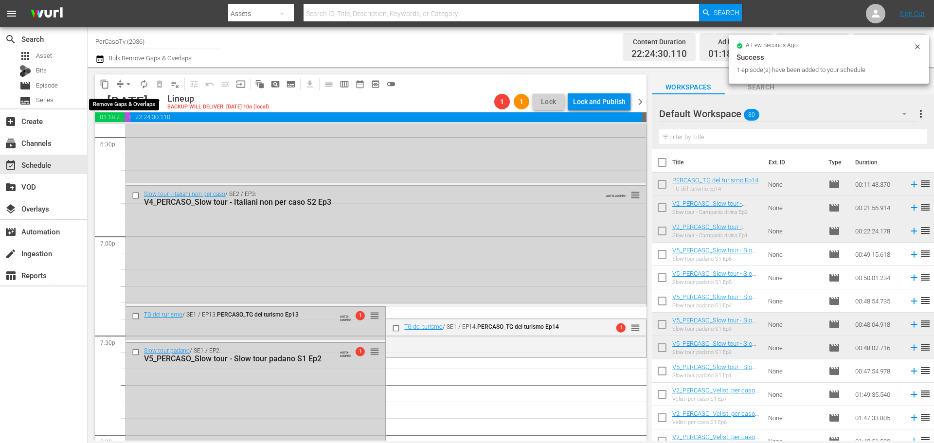
click at [129, 84] on span "arrow_drop_down" at bounding box center [129, 84] width 10 height 10
click at [115, 139] on li "Align to End of Previous Day" at bounding box center [129, 136] width 102 height 16
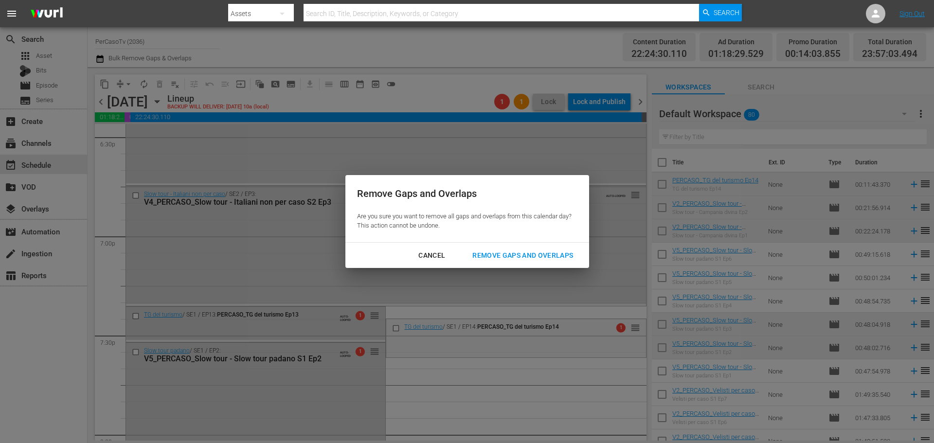
click at [540, 260] on div "Remove Gaps and Overlaps" at bounding box center [523, 256] width 116 height 12
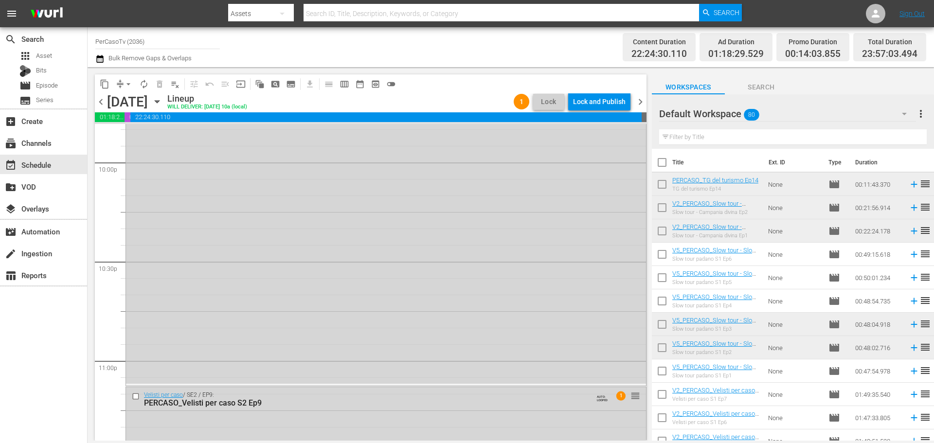
scroll to position [4535, 0]
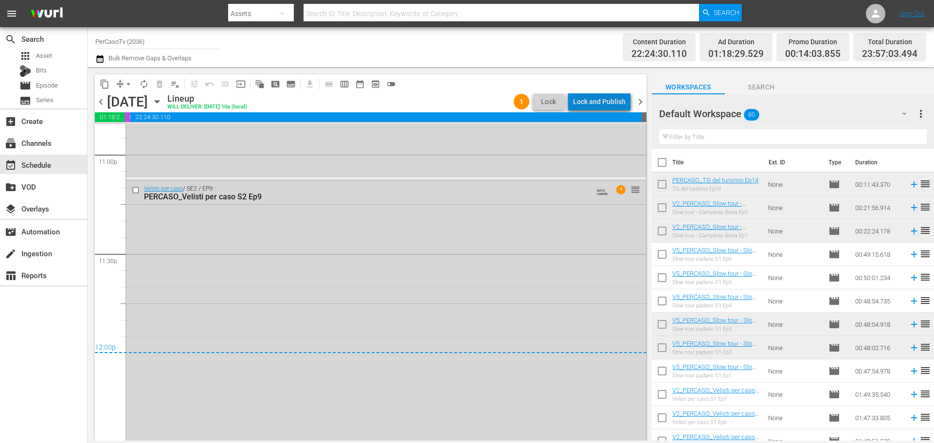
click at [604, 105] on div "Lock and Publish" at bounding box center [599, 102] width 53 height 18
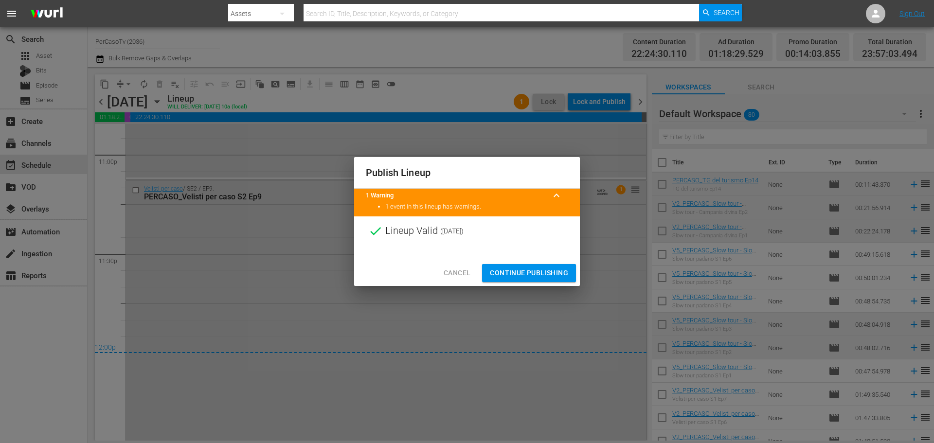
click at [553, 279] on button "Continue Publishing" at bounding box center [529, 273] width 94 height 18
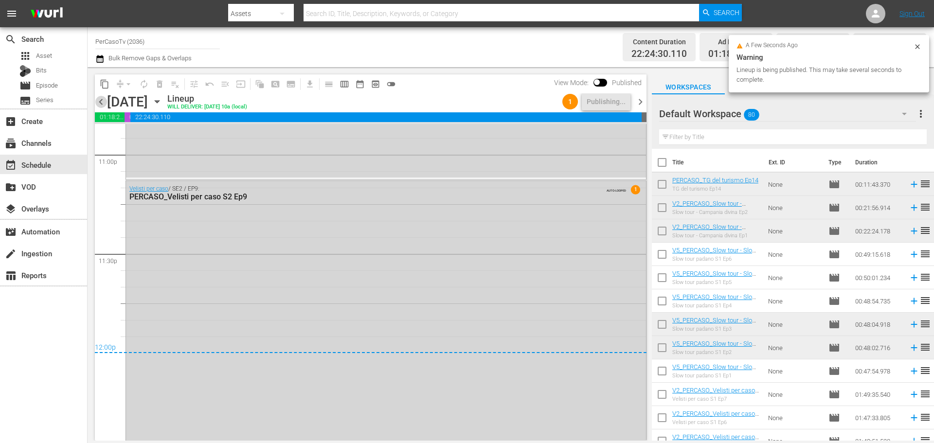
click at [99, 102] on span "chevron_left" at bounding box center [101, 102] width 12 height 12
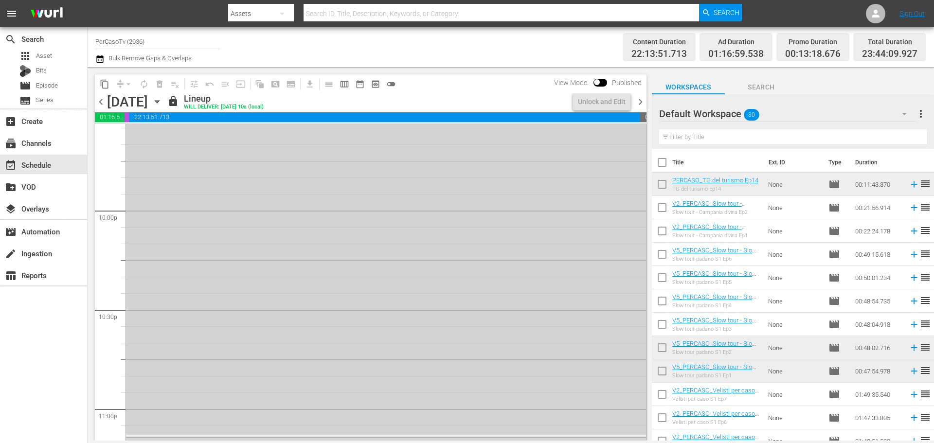
scroll to position [4572, 0]
click at [642, 102] on span "chevron_right" at bounding box center [640, 102] width 12 height 12
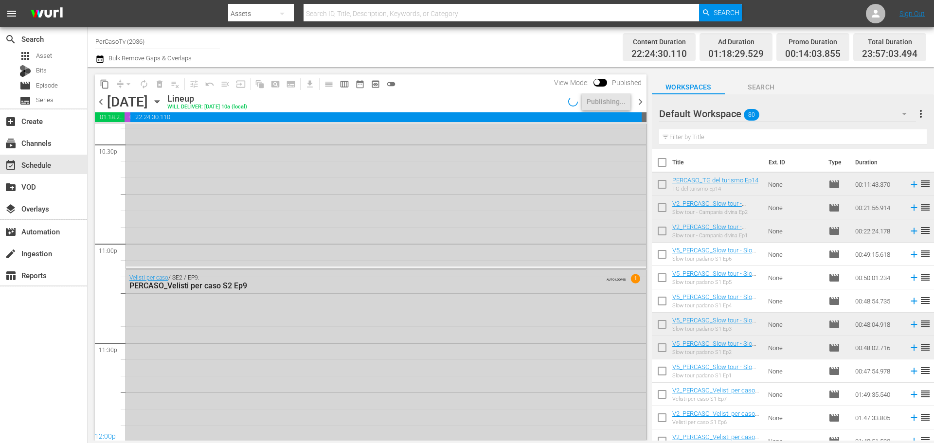
scroll to position [4522, 0]
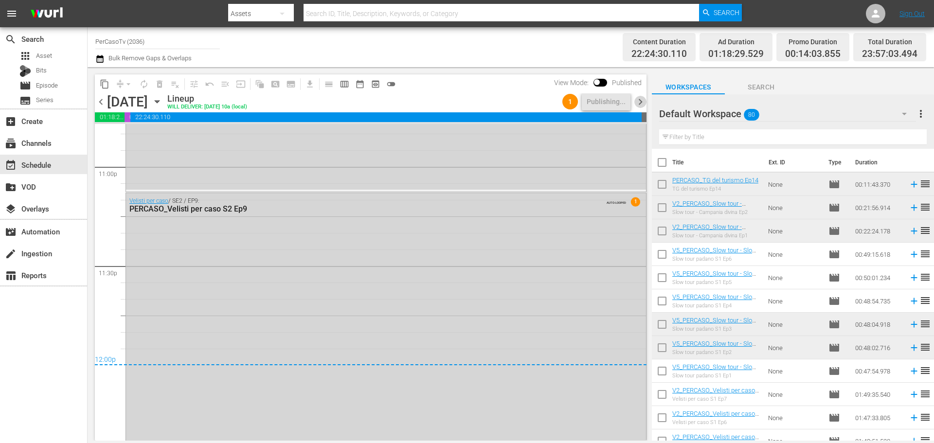
click at [642, 102] on span "chevron_right" at bounding box center [640, 102] width 12 height 12
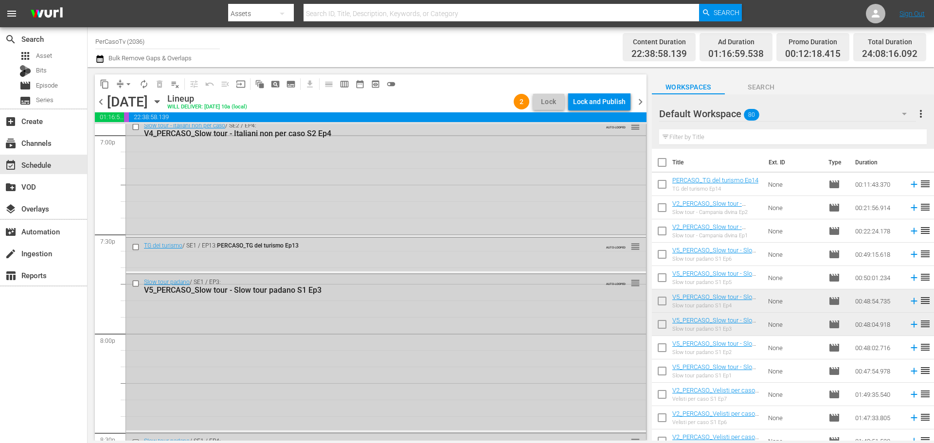
scroll to position [3794, 0]
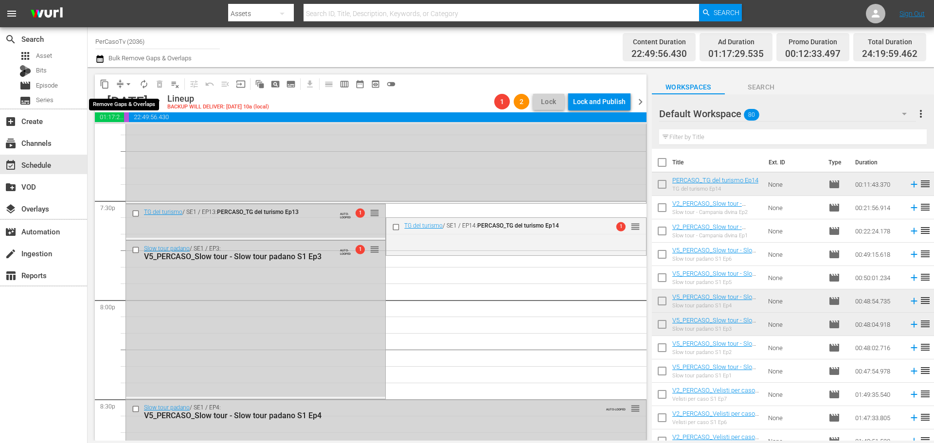
click at [126, 84] on span "arrow_drop_down" at bounding box center [129, 84] width 10 height 10
click at [139, 134] on li "Align to End of Previous Day" at bounding box center [129, 136] width 102 height 16
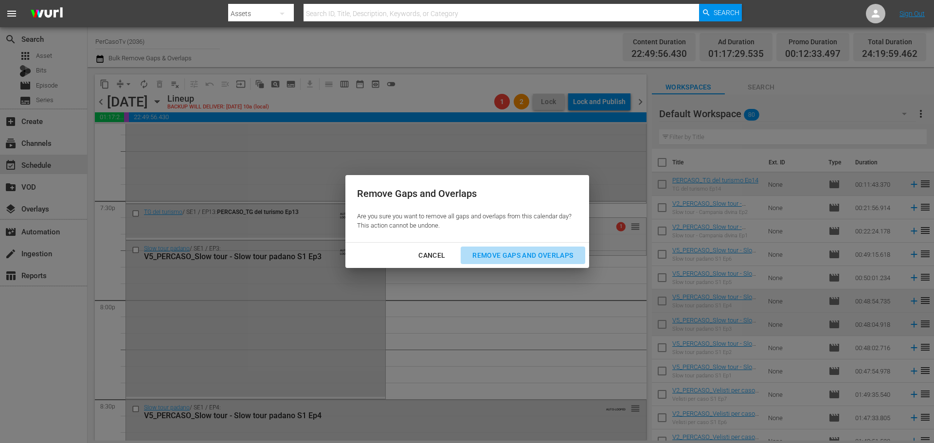
click at [528, 254] on div "Remove Gaps and Overlaps" at bounding box center [523, 256] width 116 height 12
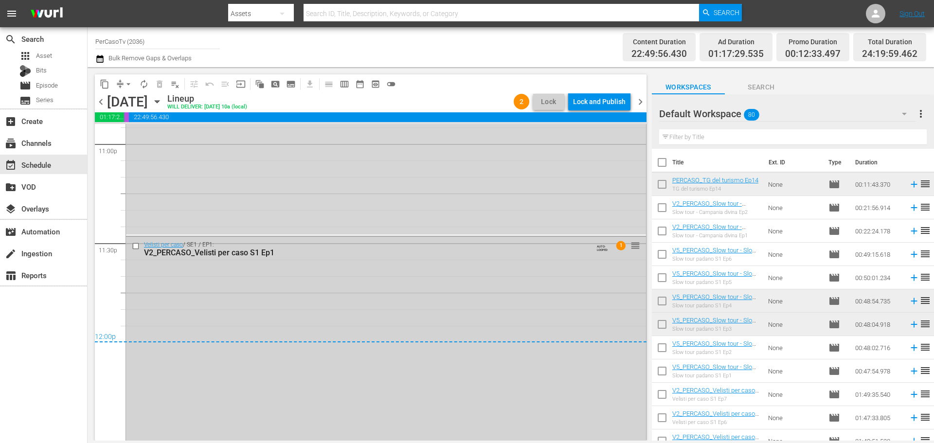
scroll to position [4540, 0]
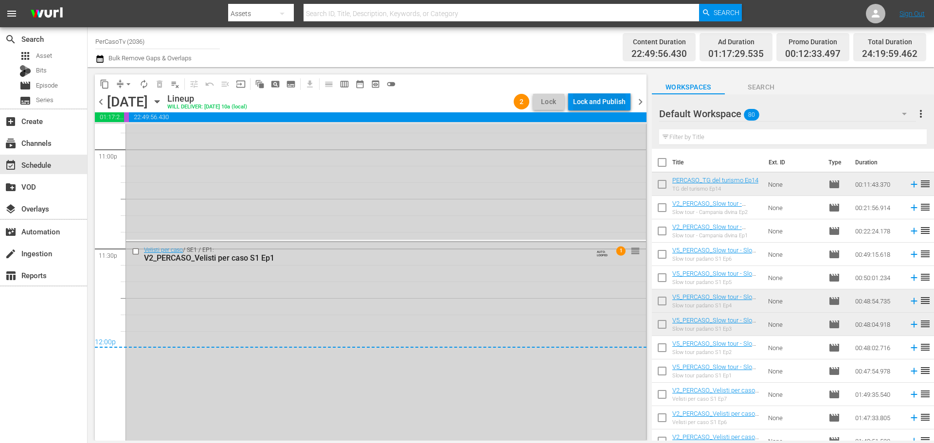
drag, startPoint x: 592, startPoint y: 103, endPoint x: 586, endPoint y: 114, distance: 13.1
click at [587, 112] on div "chevron_left Friday, September 26th September 26th Lineup WILL DELIVER: 9/25 @ …" at bounding box center [371, 102] width 552 height 19
click at [599, 100] on div "Lock and Publish" at bounding box center [599, 102] width 53 height 18
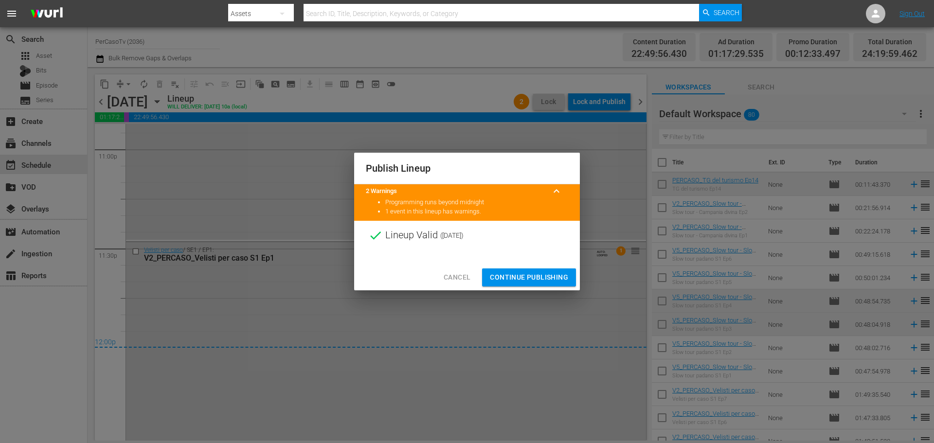
click at [534, 280] on span "Continue Publishing" at bounding box center [529, 277] width 78 height 12
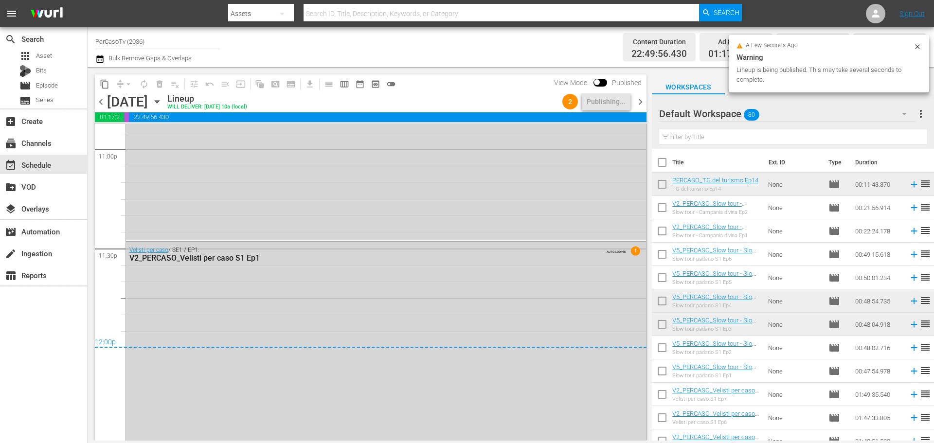
click at [639, 105] on span "chevron_right" at bounding box center [640, 102] width 12 height 12
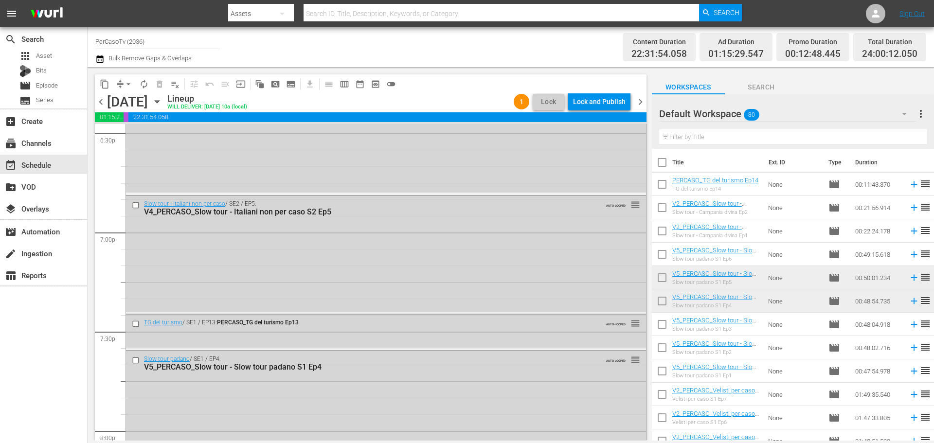
scroll to position [3687, 0]
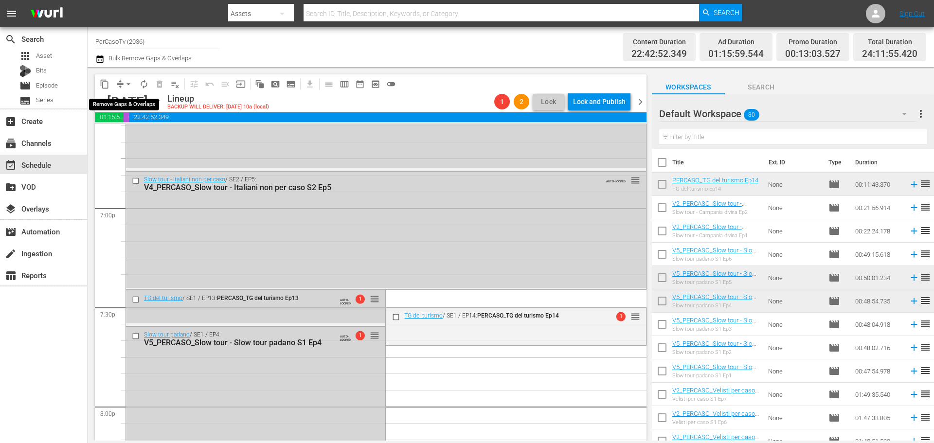
click at [129, 84] on span "arrow_drop_down" at bounding box center [129, 84] width 10 height 10
click at [141, 143] on li "Align to End of Previous Day" at bounding box center [129, 136] width 102 height 16
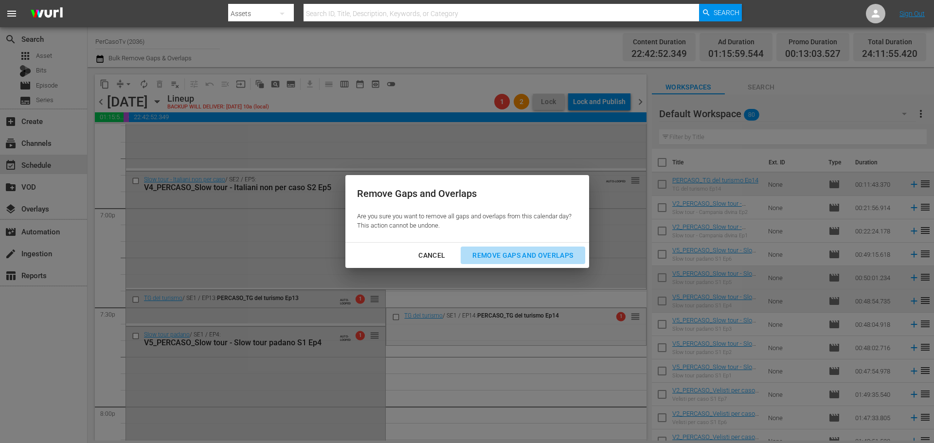
click at [533, 262] on button "Remove Gaps and Overlaps" at bounding box center [523, 256] width 124 height 18
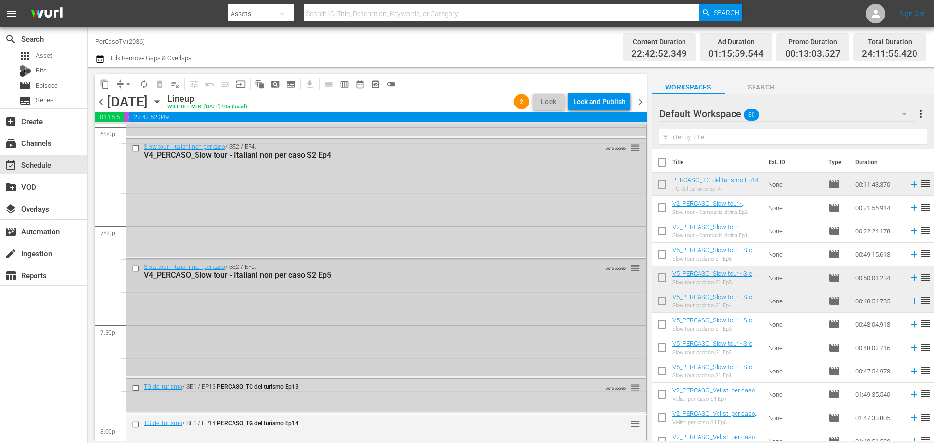
scroll to position [3815, 0]
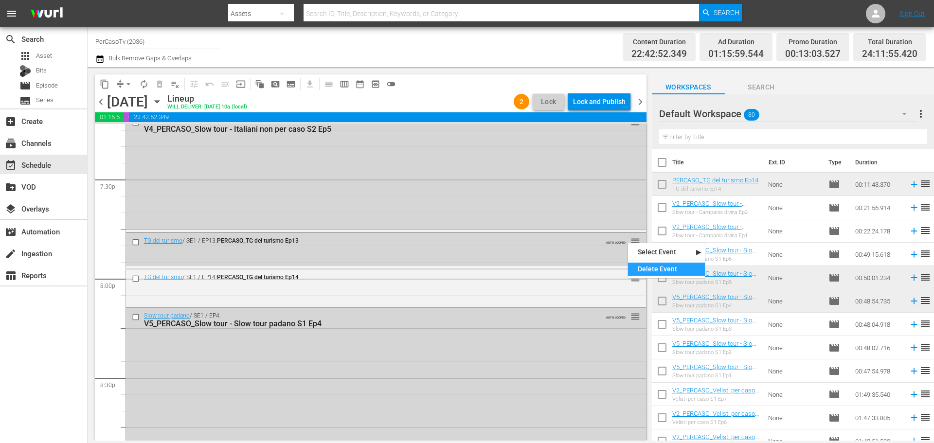
click at [639, 268] on div "Delete Event" at bounding box center [666, 269] width 77 height 13
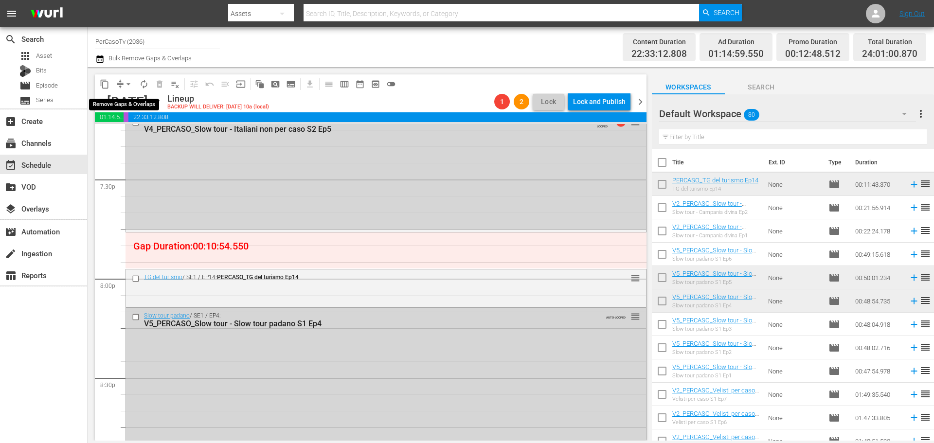
click at [127, 82] on span "arrow_drop_down" at bounding box center [129, 84] width 10 height 10
click at [132, 137] on li "Align to End of Previous Day" at bounding box center [129, 136] width 102 height 16
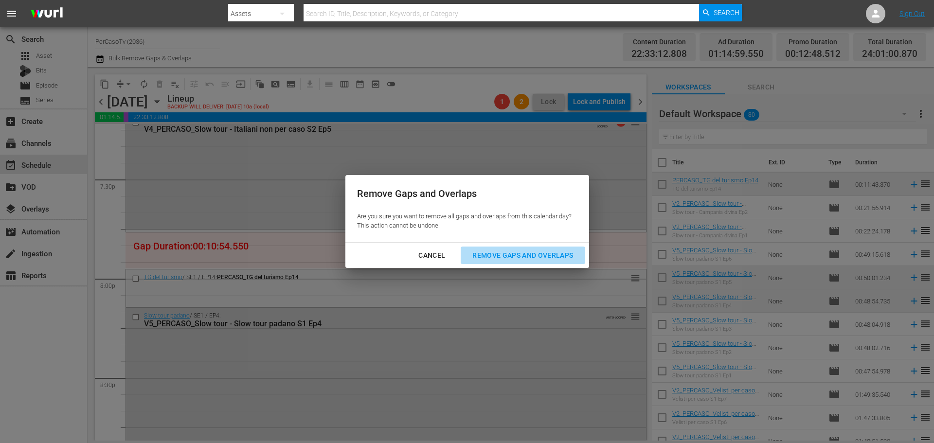
click at [550, 261] on div "Remove Gaps and Overlaps" at bounding box center [523, 256] width 116 height 12
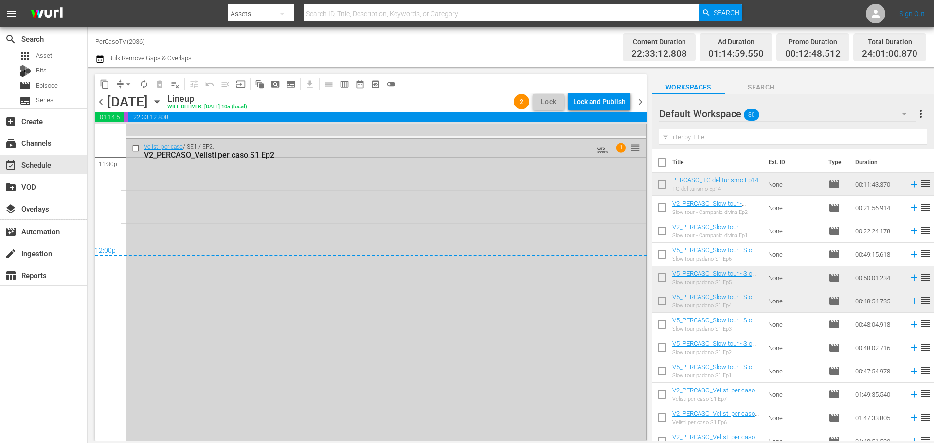
scroll to position [4534, 0]
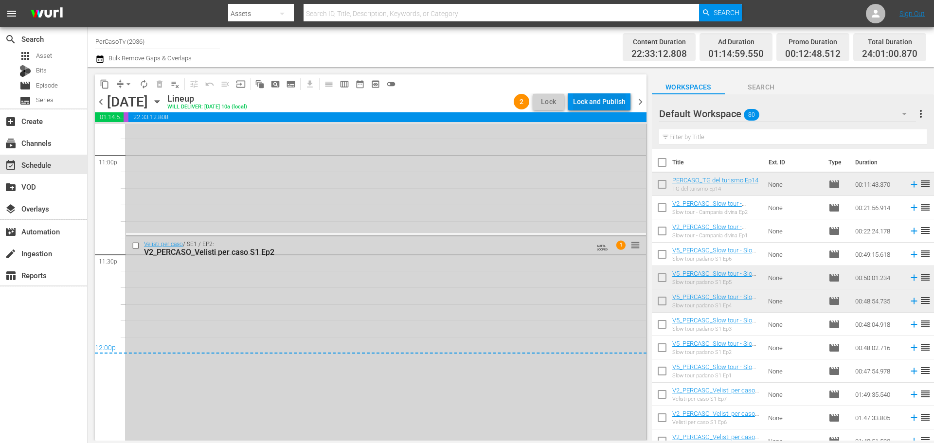
click at [580, 98] on div "Lock and Publish" at bounding box center [599, 102] width 53 height 18
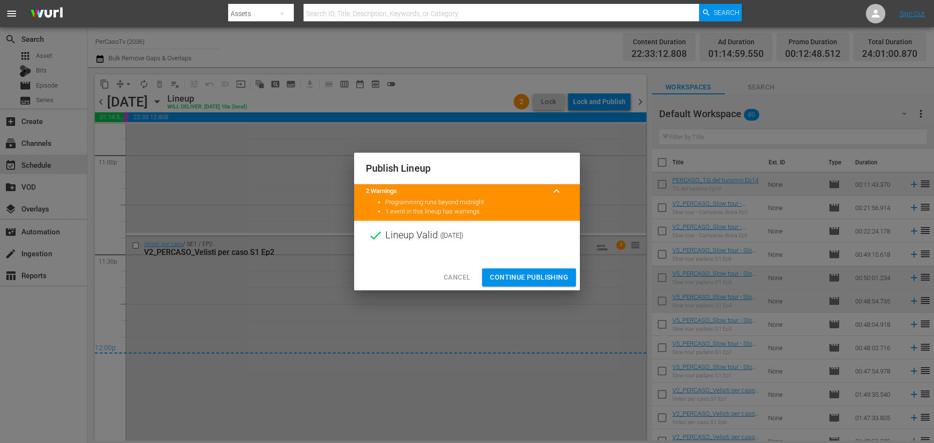
click at [558, 270] on button "Continue Publishing" at bounding box center [529, 278] width 94 height 18
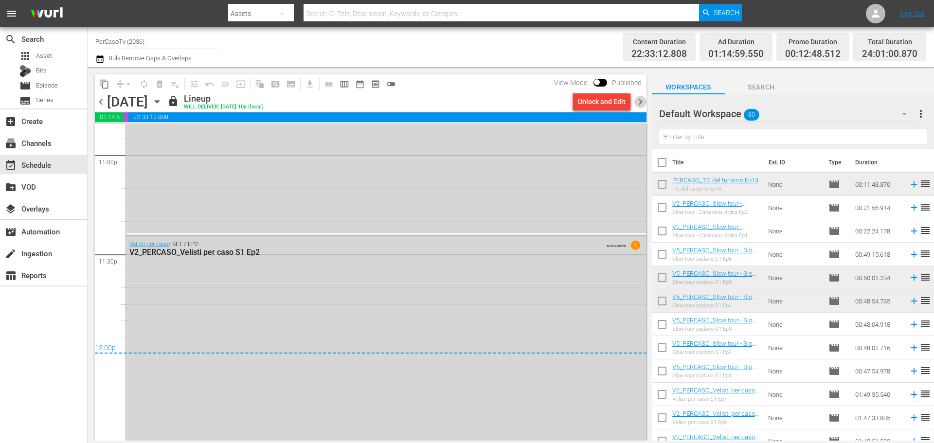
click at [637, 104] on span "chevron_right" at bounding box center [640, 102] width 12 height 12
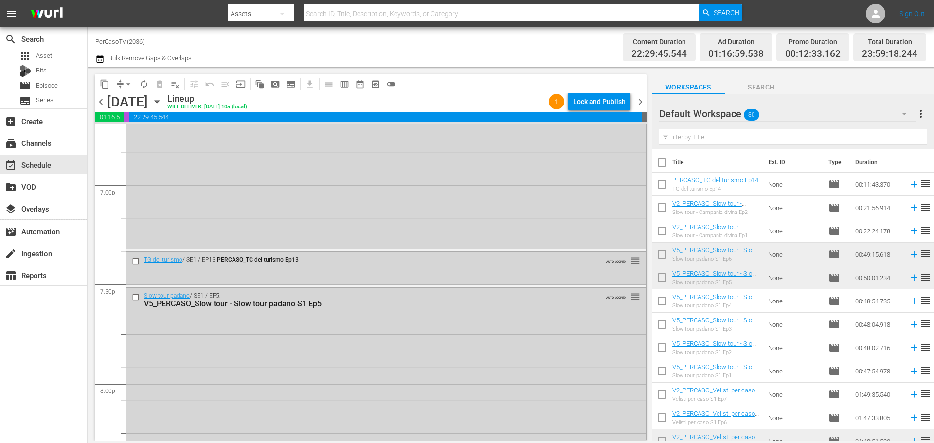
scroll to position [3718, 0]
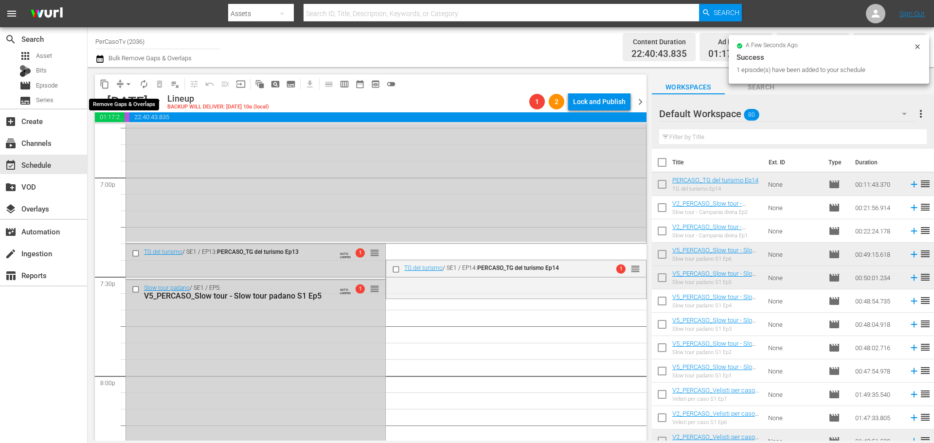
click at [128, 83] on span "arrow_drop_down" at bounding box center [129, 84] width 10 height 10
click at [127, 131] on li "Align to End of Previous Day" at bounding box center [129, 136] width 102 height 16
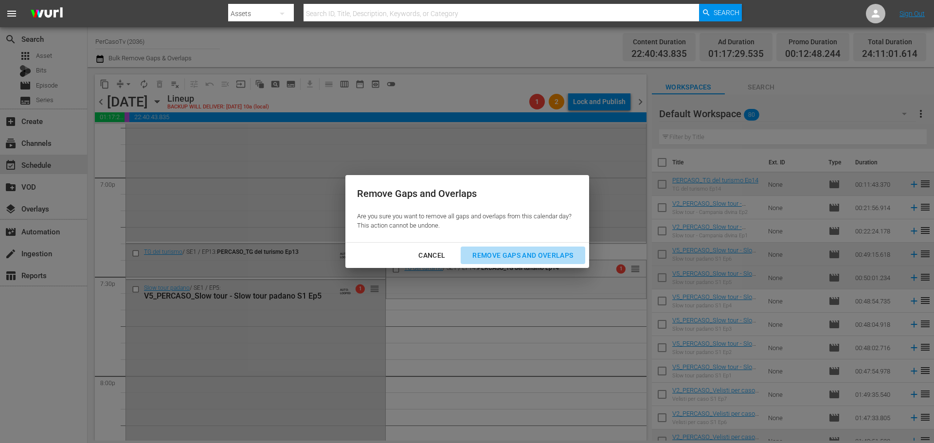
drag, startPoint x: 476, startPoint y: 255, endPoint x: 509, endPoint y: 271, distance: 37.2
click at [477, 255] on div "Remove Gaps and Overlaps" at bounding box center [523, 256] width 116 height 12
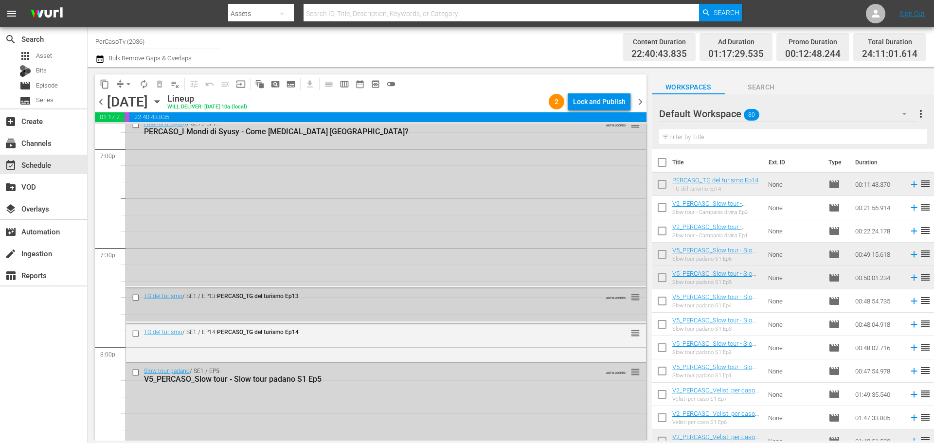
scroll to position [3738, 0]
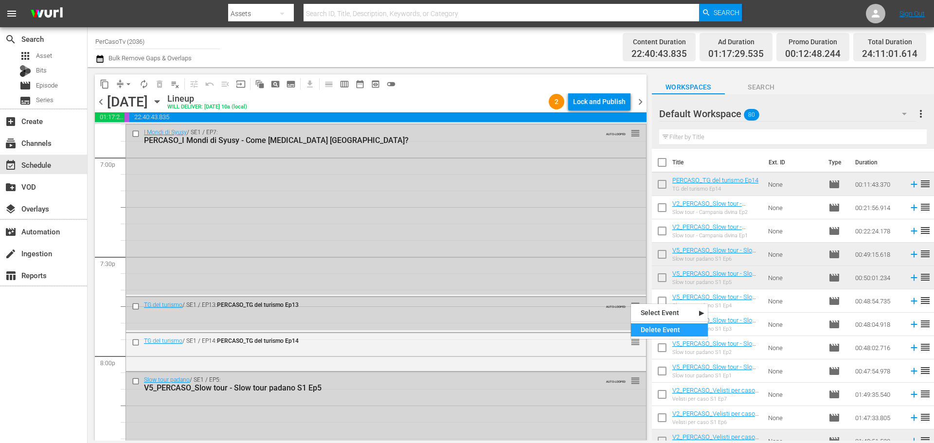
click at [641, 328] on div "Delete Event" at bounding box center [669, 330] width 77 height 13
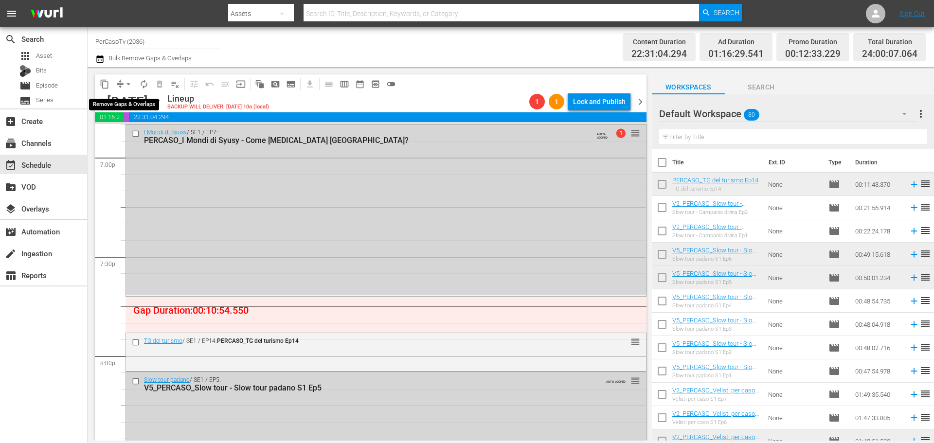
click at [127, 82] on span "arrow_drop_down" at bounding box center [129, 84] width 10 height 10
click at [133, 143] on li "Align to End of Previous Day" at bounding box center [129, 136] width 102 height 16
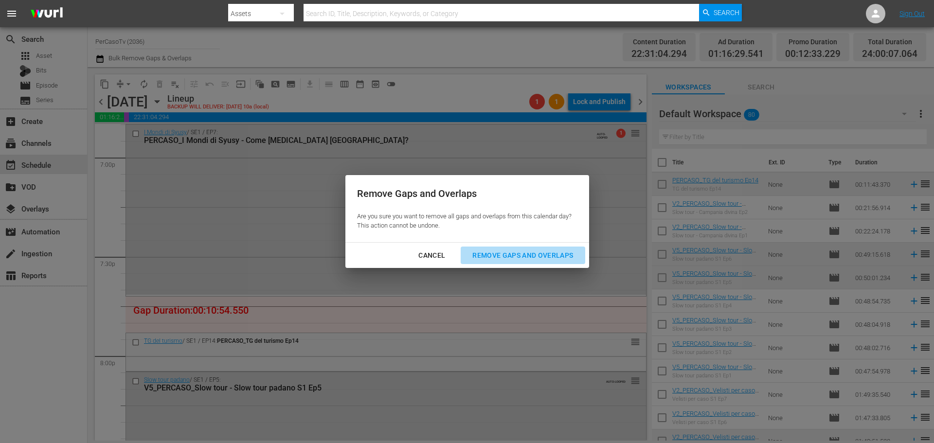
click at [529, 251] on div "Remove Gaps and Overlaps" at bounding box center [523, 256] width 116 height 12
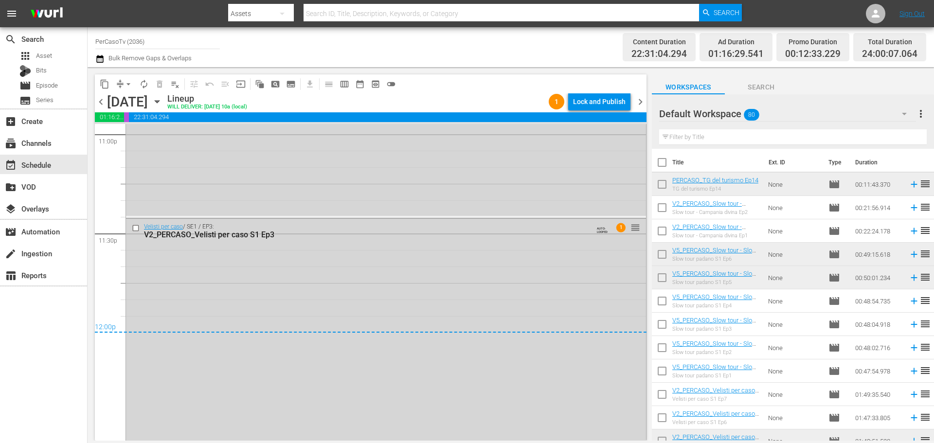
scroll to position [4506, 0]
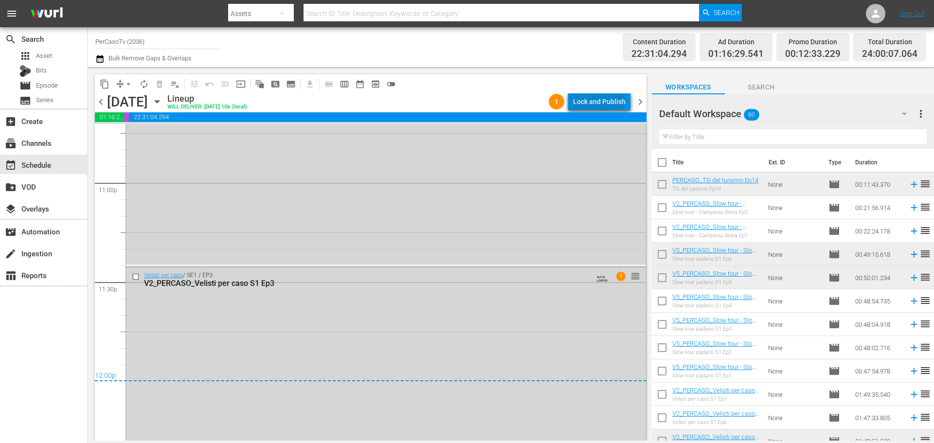
click at [601, 101] on div "Lock and Publish" at bounding box center [599, 102] width 53 height 18
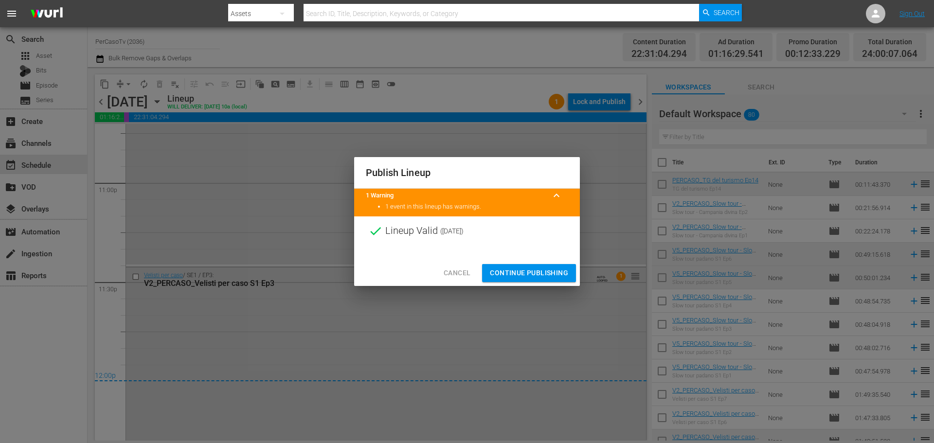
click at [545, 273] on span "Continue Publishing" at bounding box center [529, 273] width 78 height 12
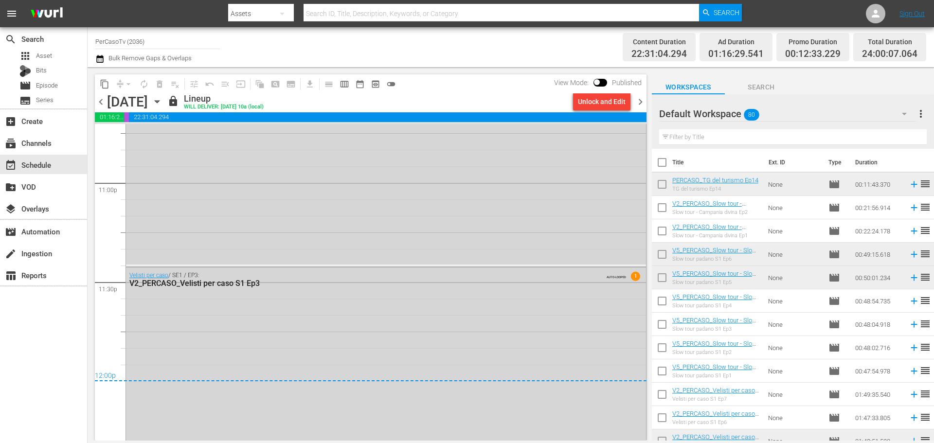
click at [660, 167] on input "checkbox" at bounding box center [662, 164] width 20 height 20
checkbox input "true"
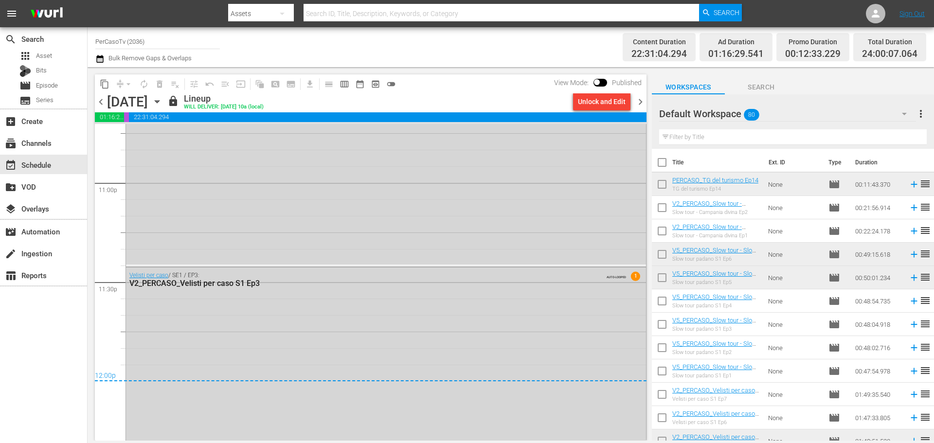
checkbox input "true"
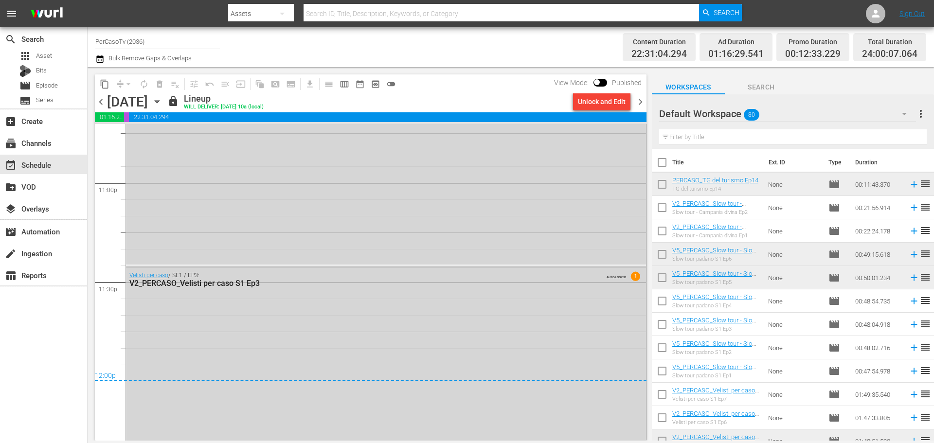
checkbox input "true"
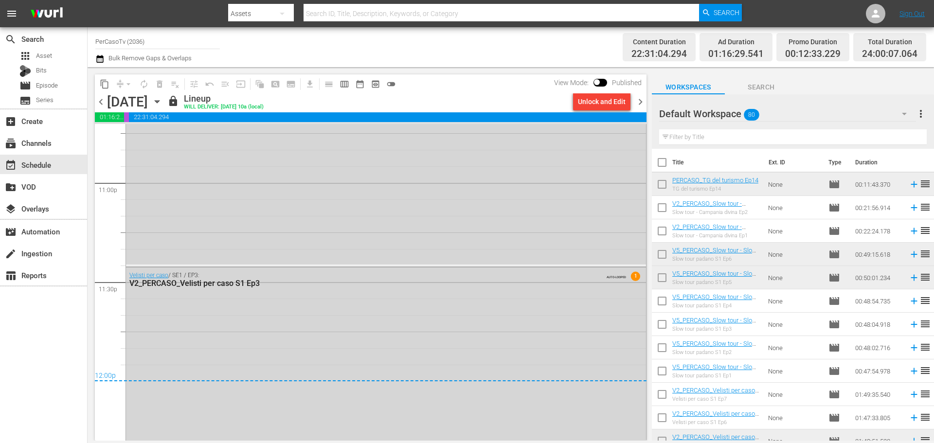
checkbox input "true"
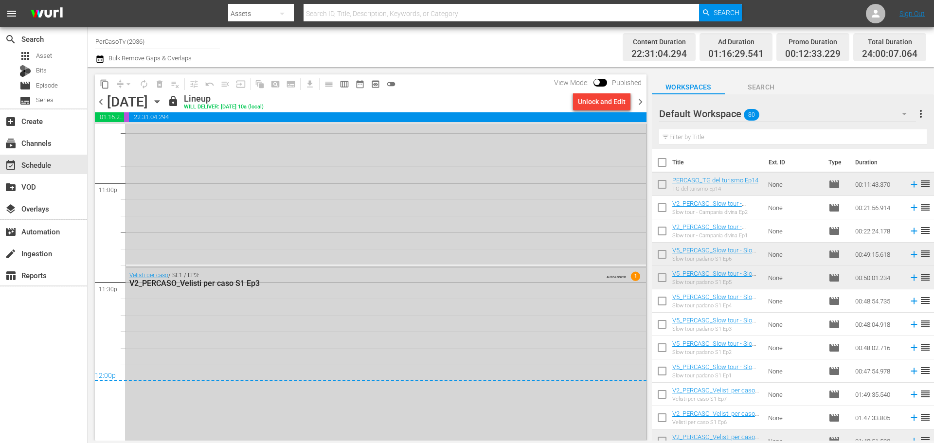
checkbox input "true"
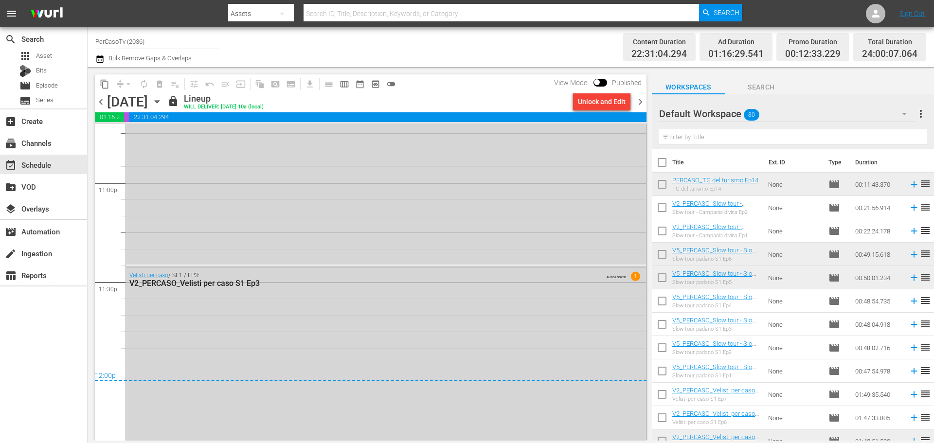
checkbox input "true"
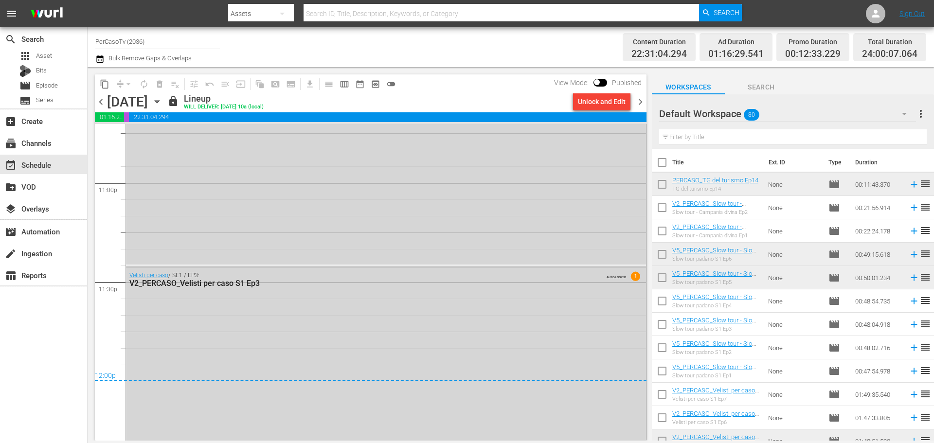
checkbox input "true"
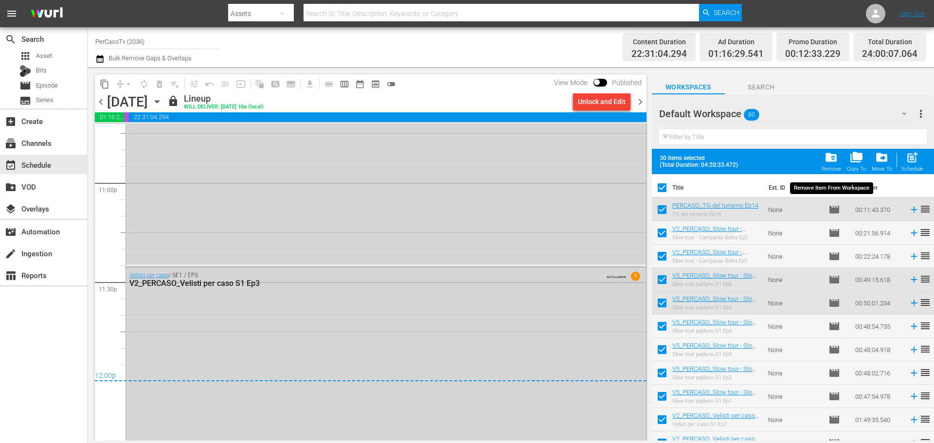
click at [834, 157] on span "folder_delete" at bounding box center [831, 157] width 13 height 13
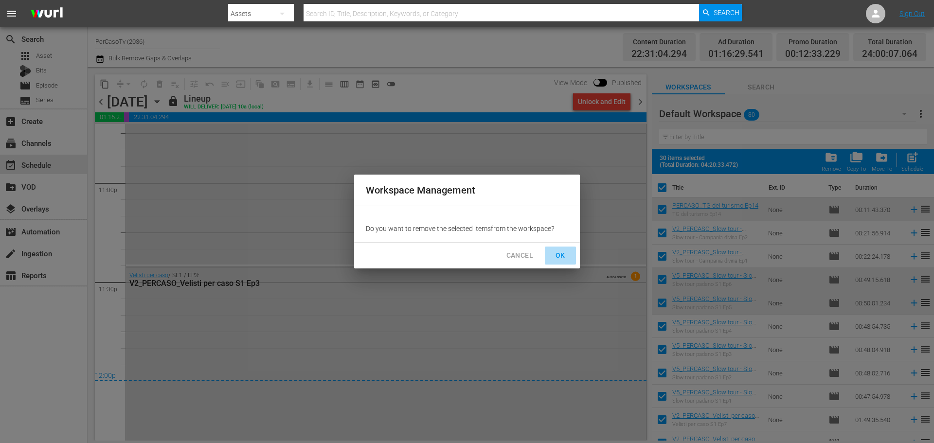
click at [563, 262] on button "OK" at bounding box center [560, 256] width 31 height 18
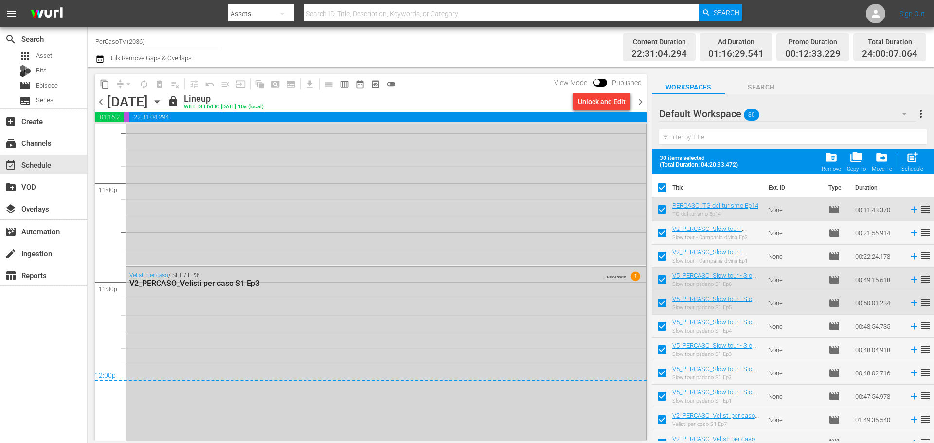
checkbox input "false"
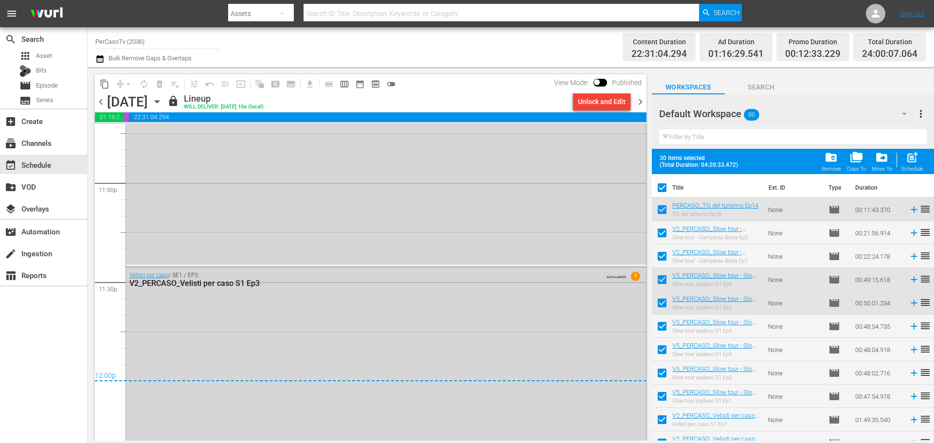
checkbox input "false"
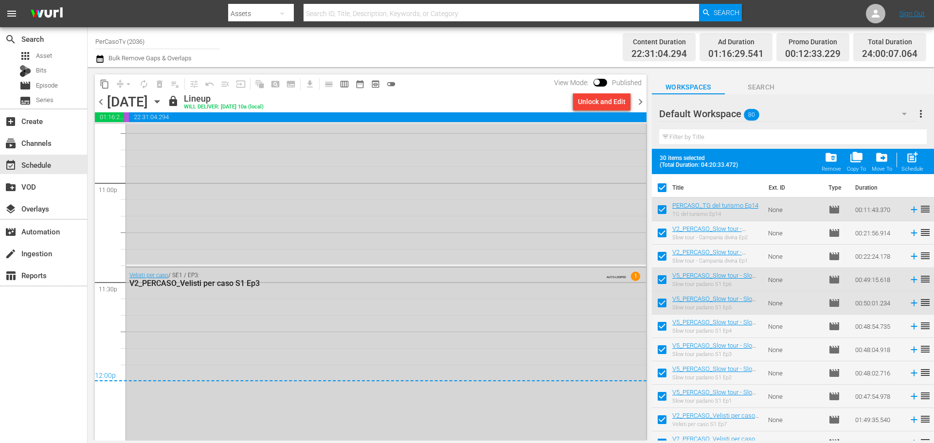
checkbox input "false"
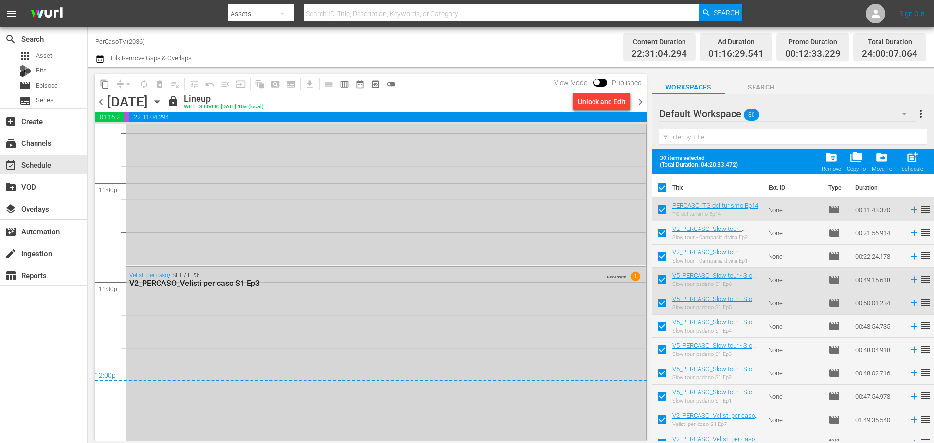
checkbox input "false"
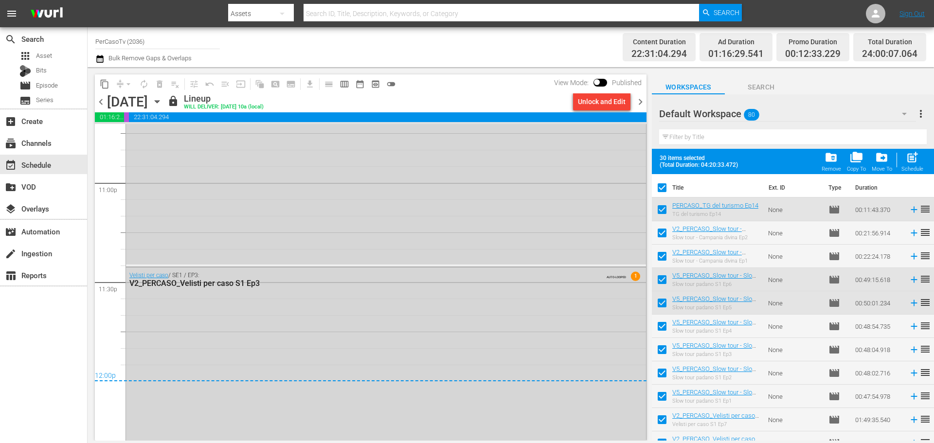
checkbox input "false"
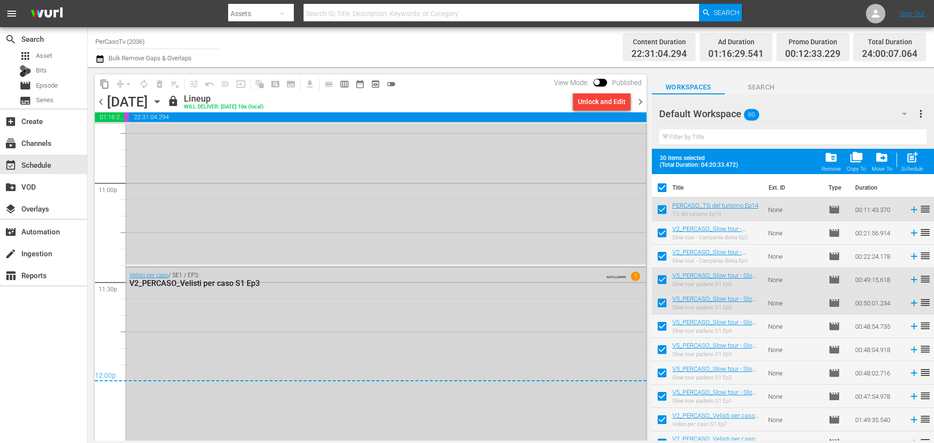
checkbox input "false"
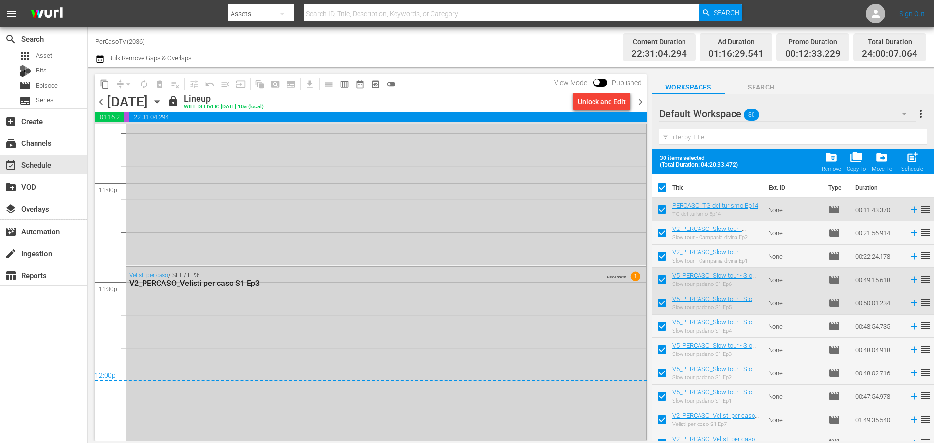
checkbox input "false"
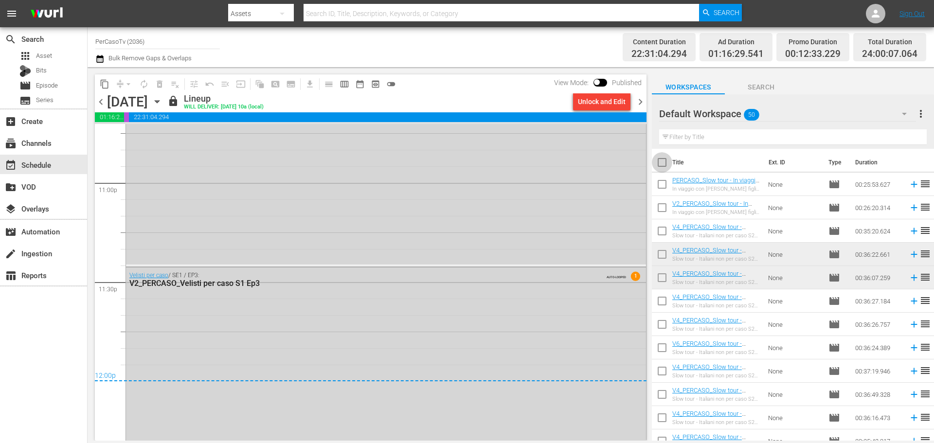
click at [664, 167] on input "checkbox" at bounding box center [662, 164] width 20 height 20
checkbox input "true"
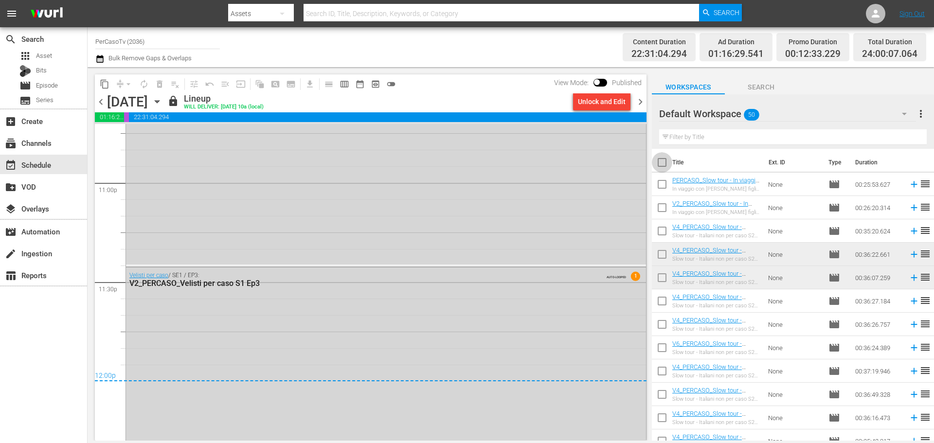
checkbox input "true"
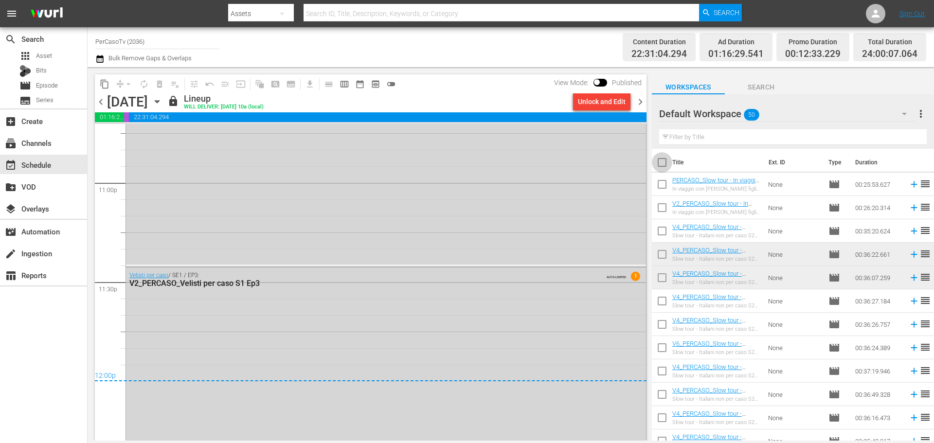
checkbox input "true"
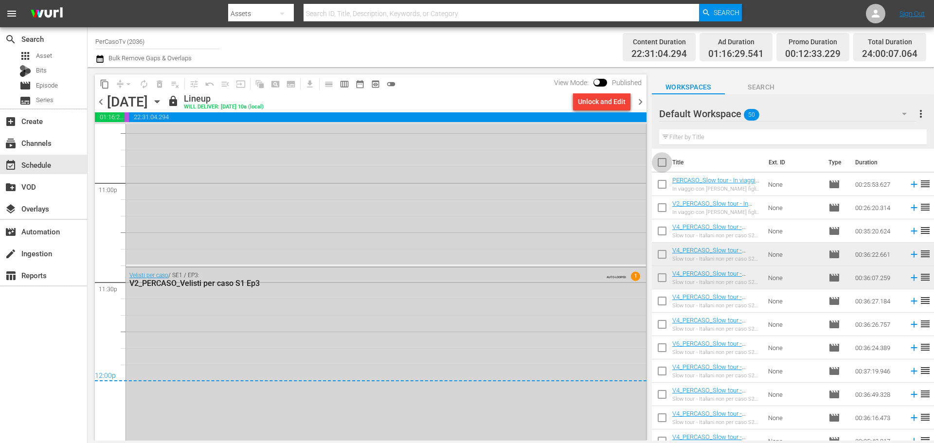
checkbox input "true"
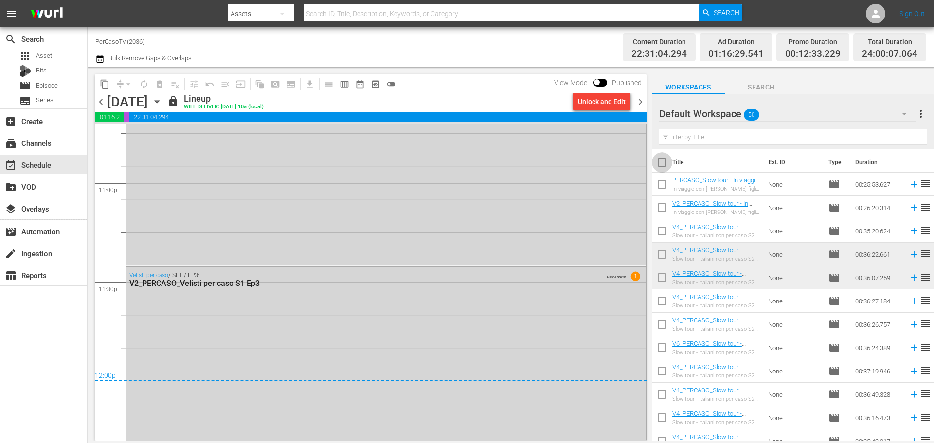
checkbox input "true"
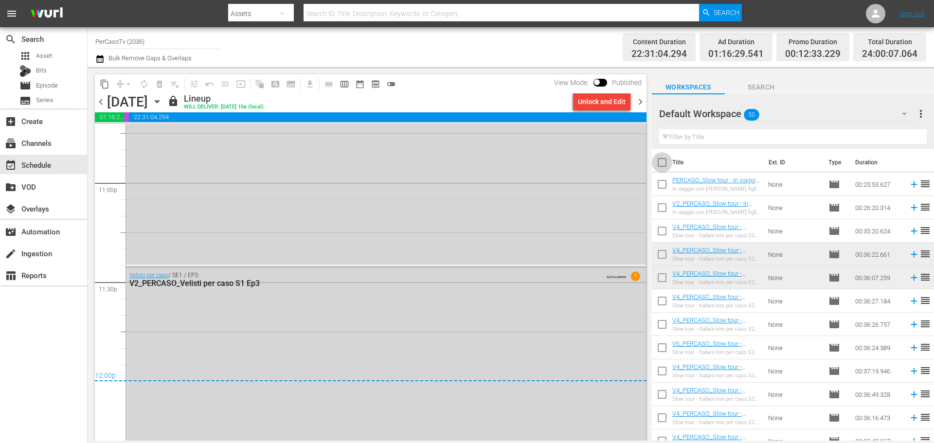
checkbox input "true"
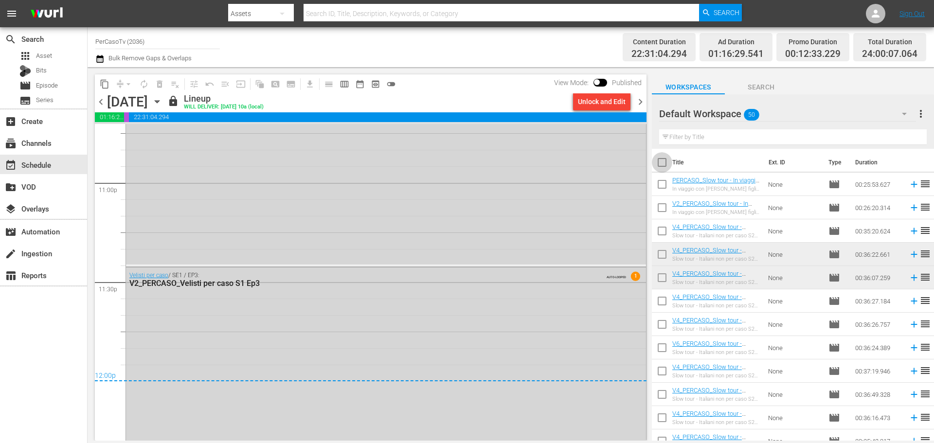
checkbox input "true"
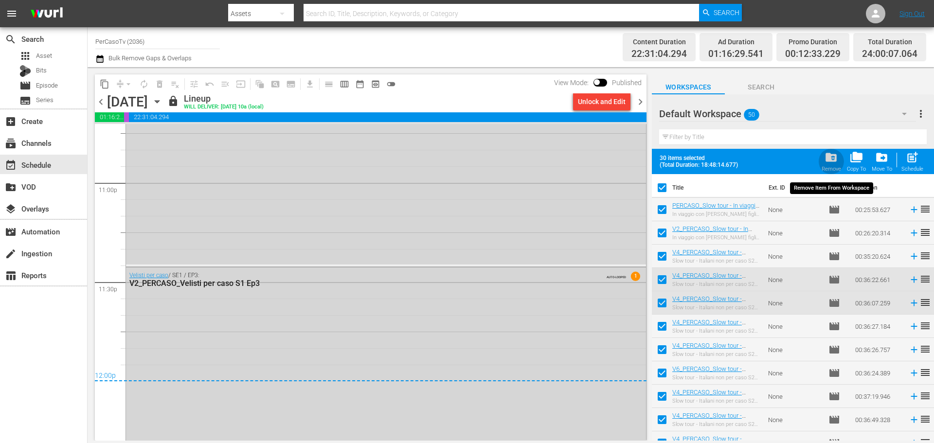
click at [829, 157] on span "folder_delete" at bounding box center [831, 157] width 13 height 13
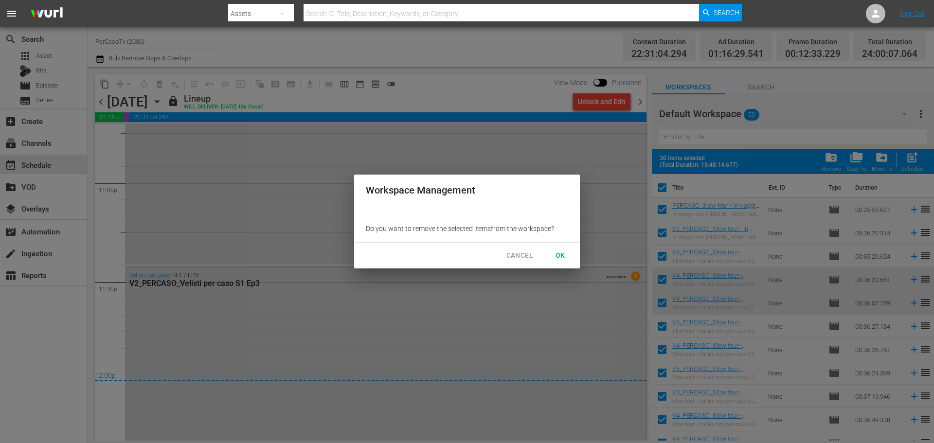
click at [570, 255] on button "OK" at bounding box center [560, 256] width 31 height 18
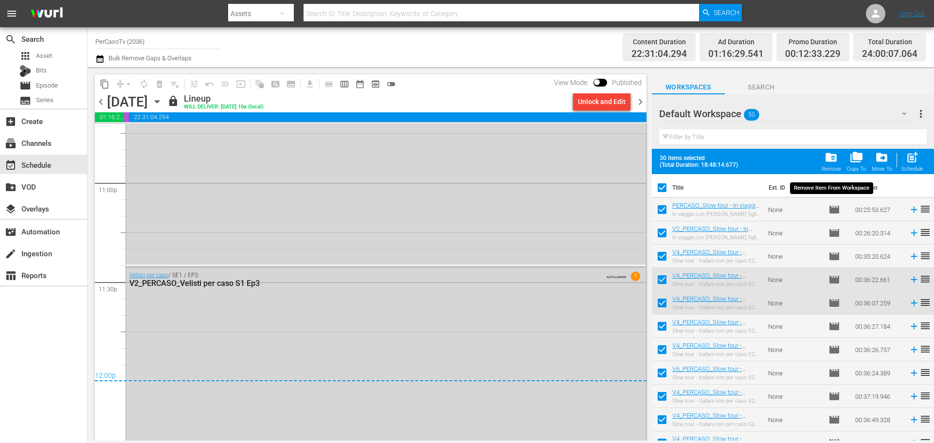
checkbox input "false"
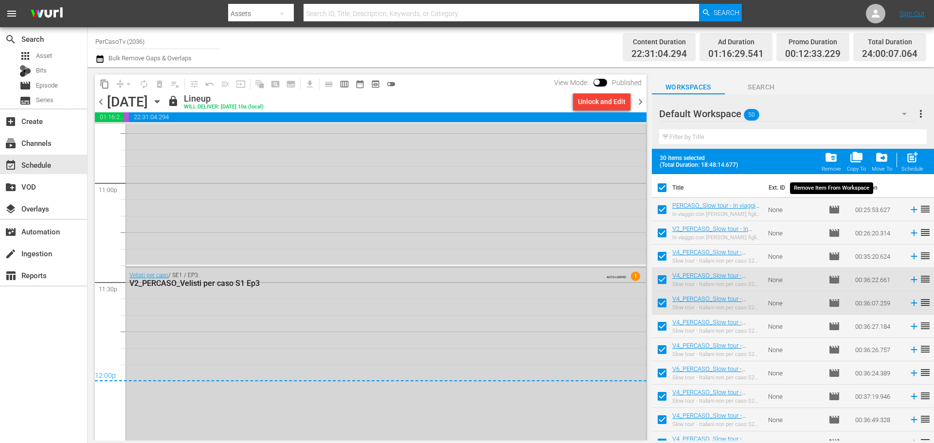
checkbox input "false"
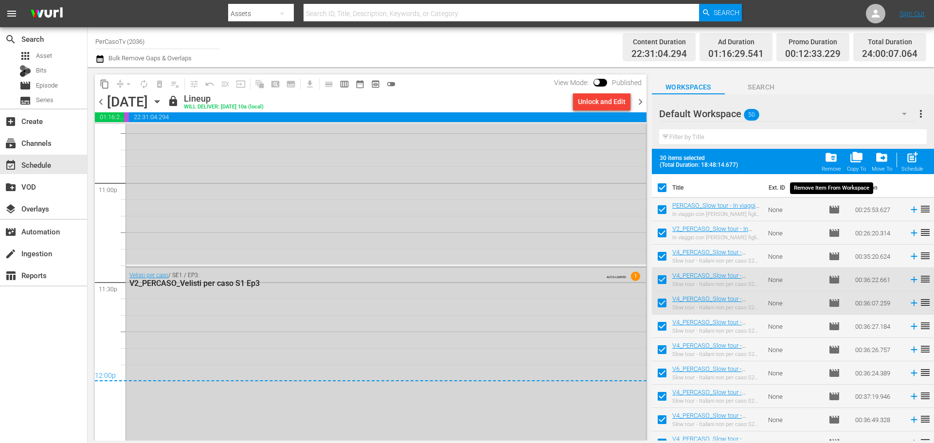
checkbox input "false"
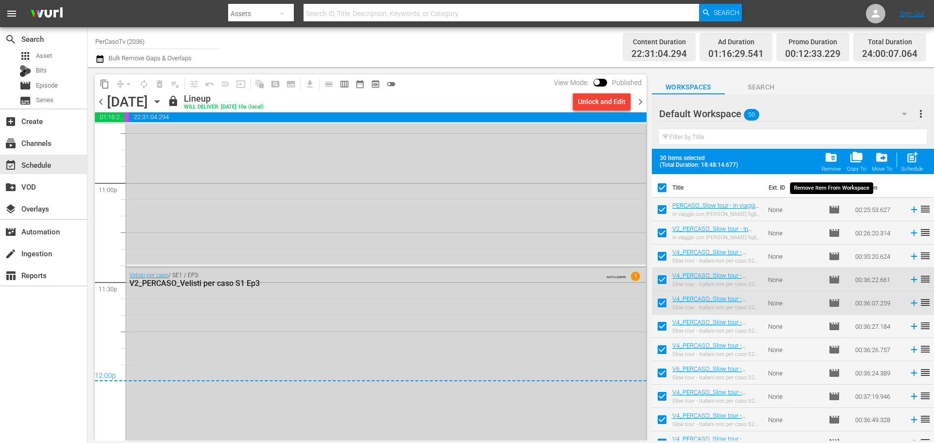
checkbox input "false"
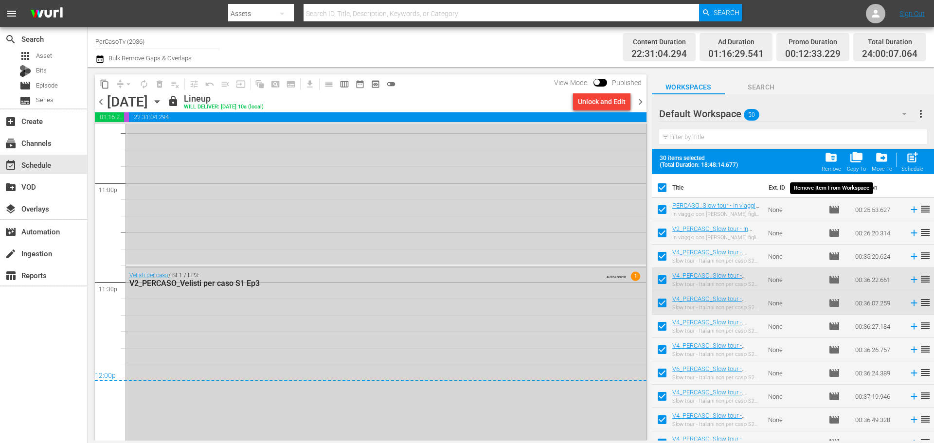
checkbox input "false"
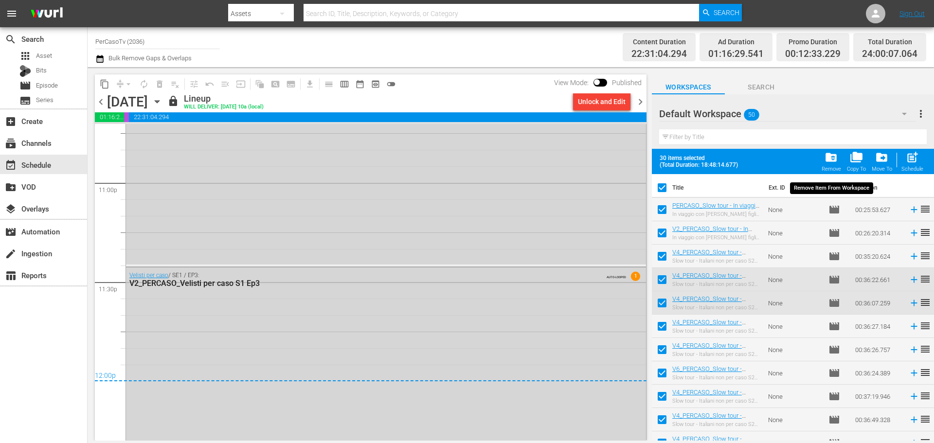
checkbox input "false"
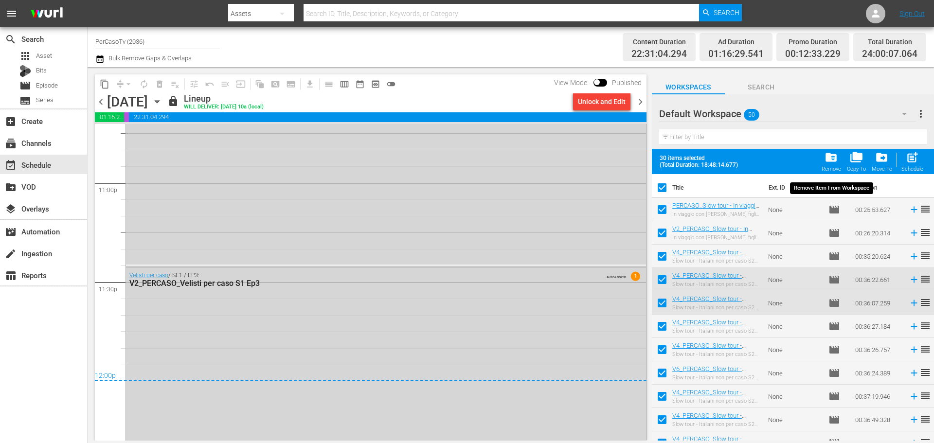
checkbox input "false"
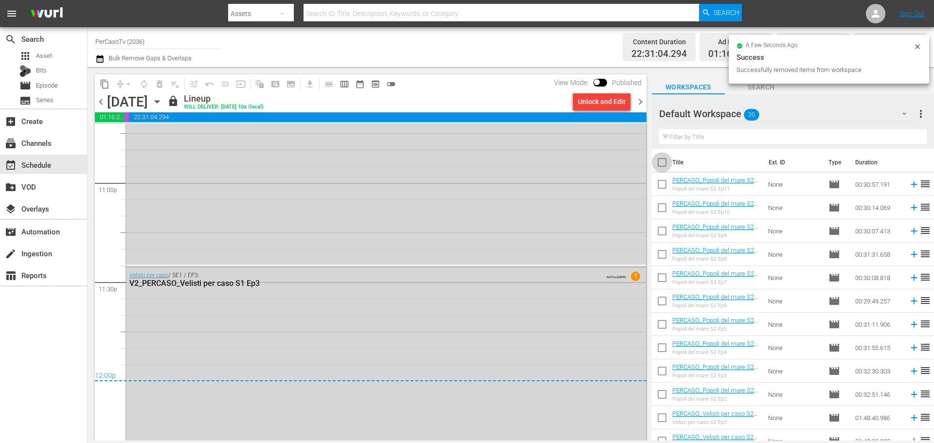
click at [658, 165] on input "checkbox" at bounding box center [662, 164] width 20 height 20
checkbox input "true"
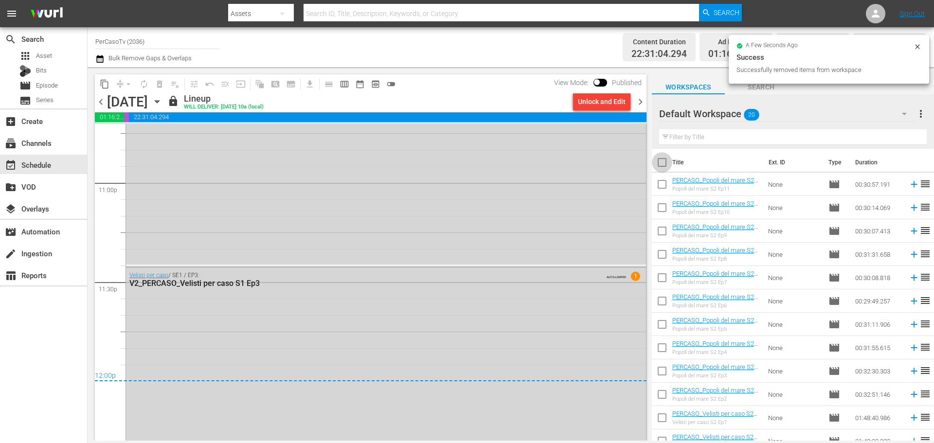
checkbox input "true"
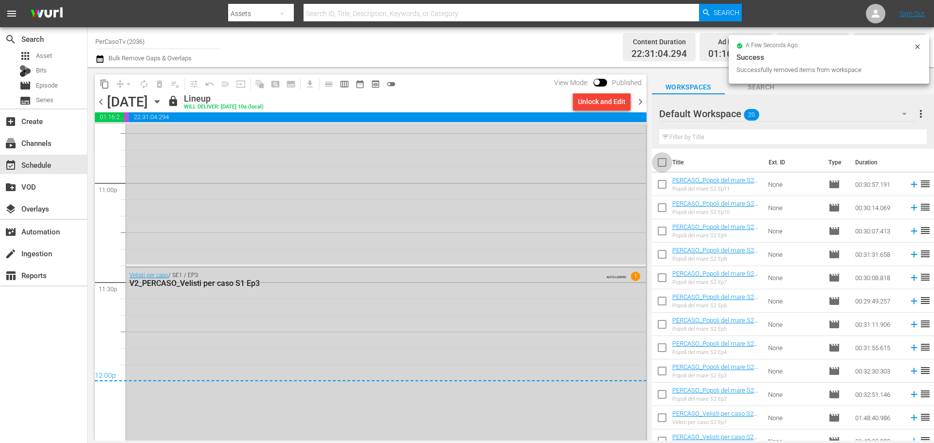
checkbox input "true"
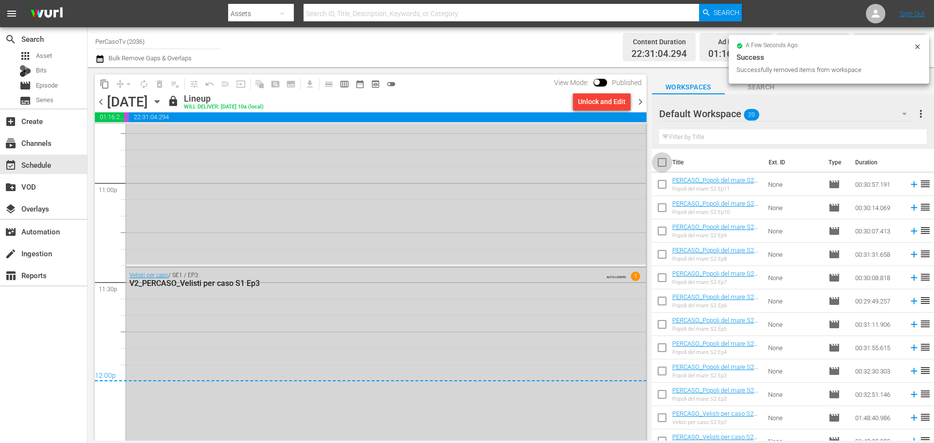
checkbox input "true"
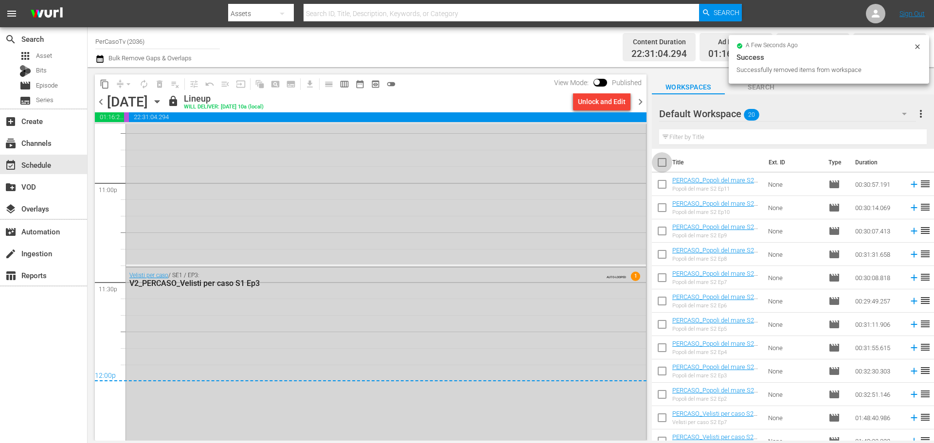
checkbox input "true"
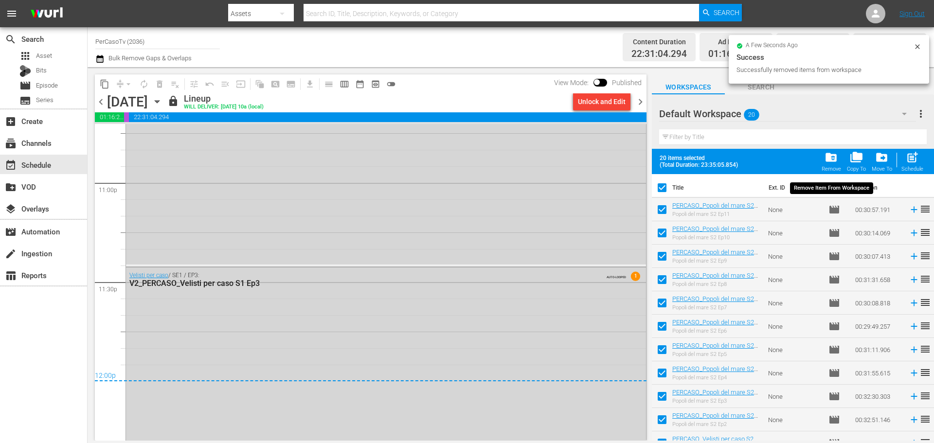
click at [828, 163] on span "folder_delete" at bounding box center [831, 157] width 13 height 13
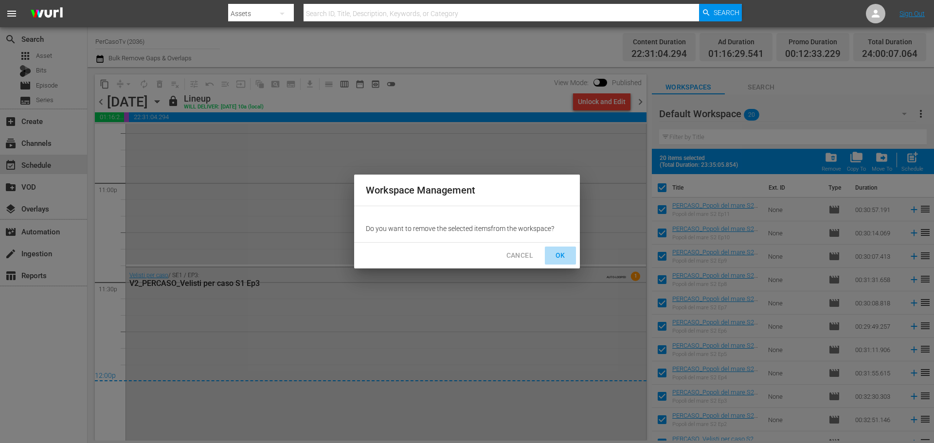
click at [567, 248] on button "OK" at bounding box center [560, 256] width 31 height 18
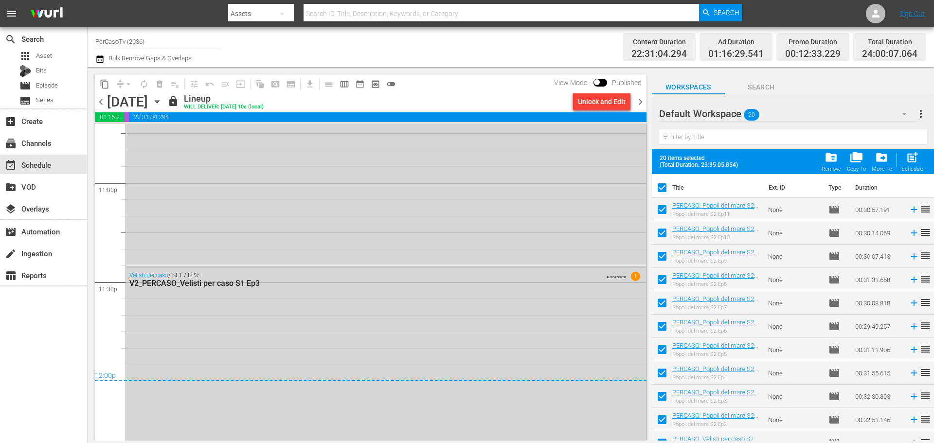
checkbox input "false"
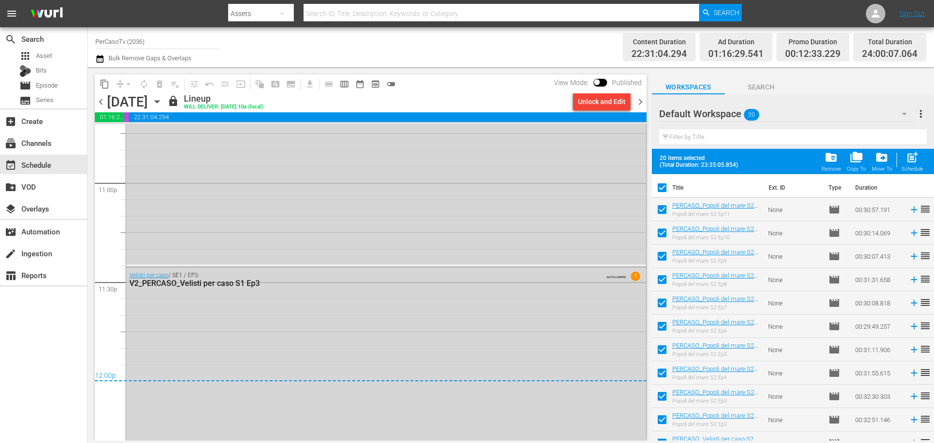
checkbox input "false"
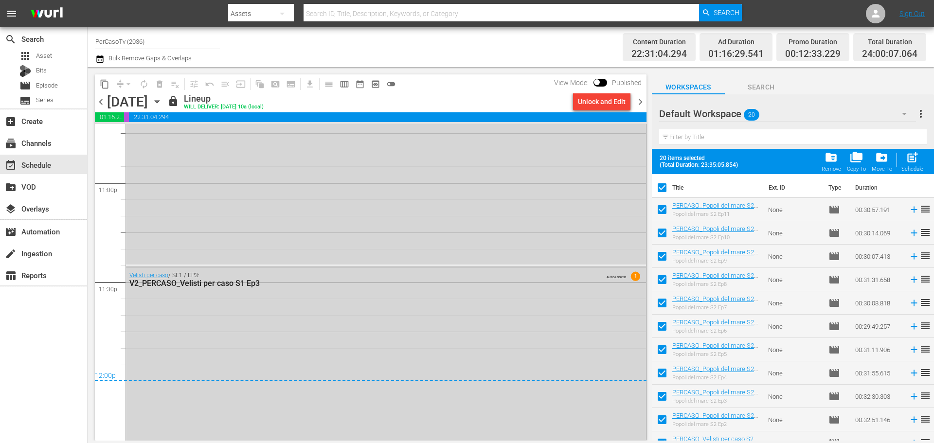
checkbox input "false"
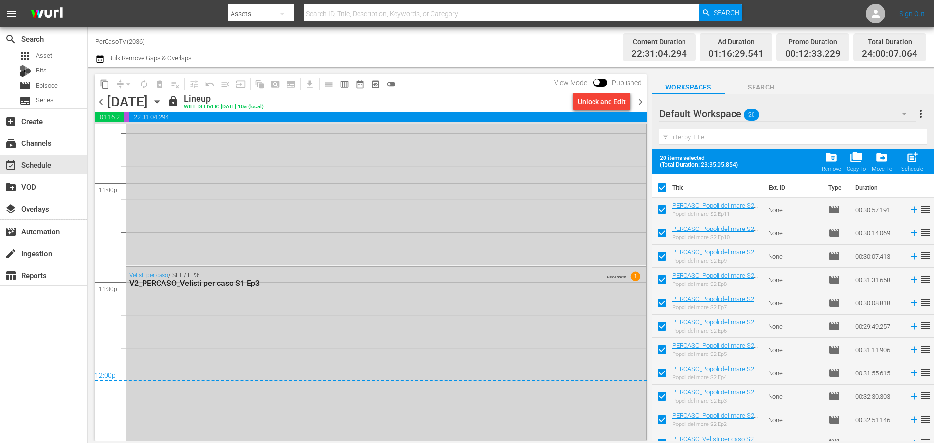
checkbox input "false"
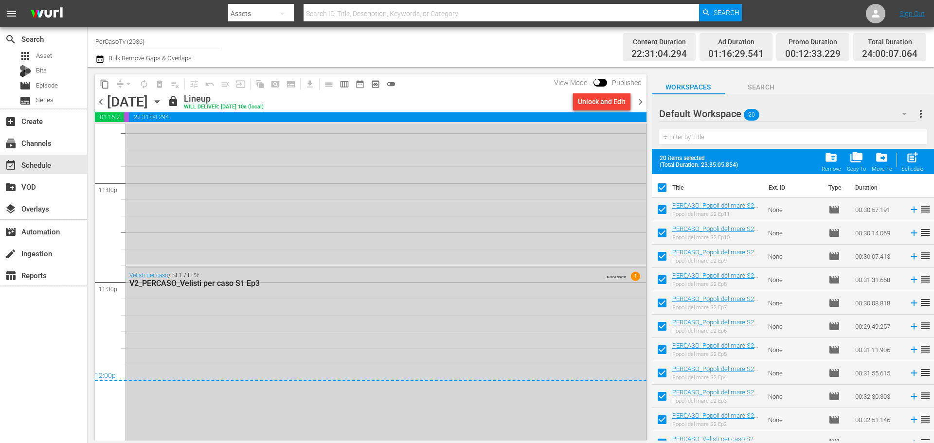
checkbox input "false"
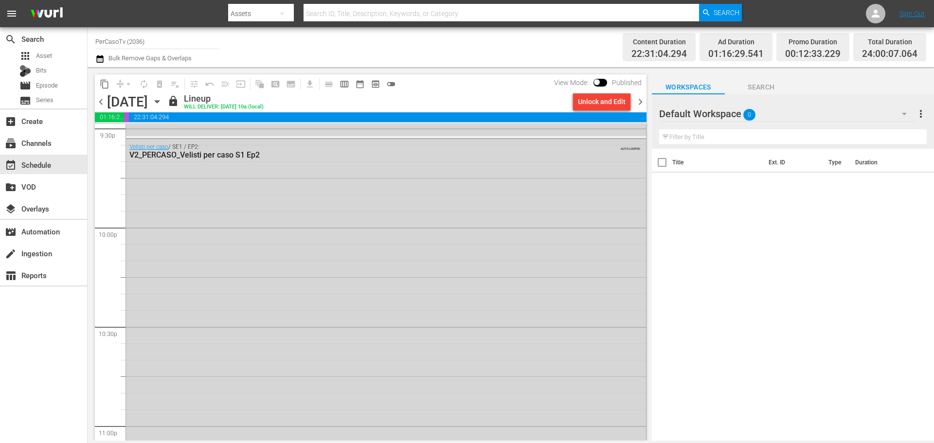
scroll to position [0, 0]
